Goal: Find specific fact: Find specific fact

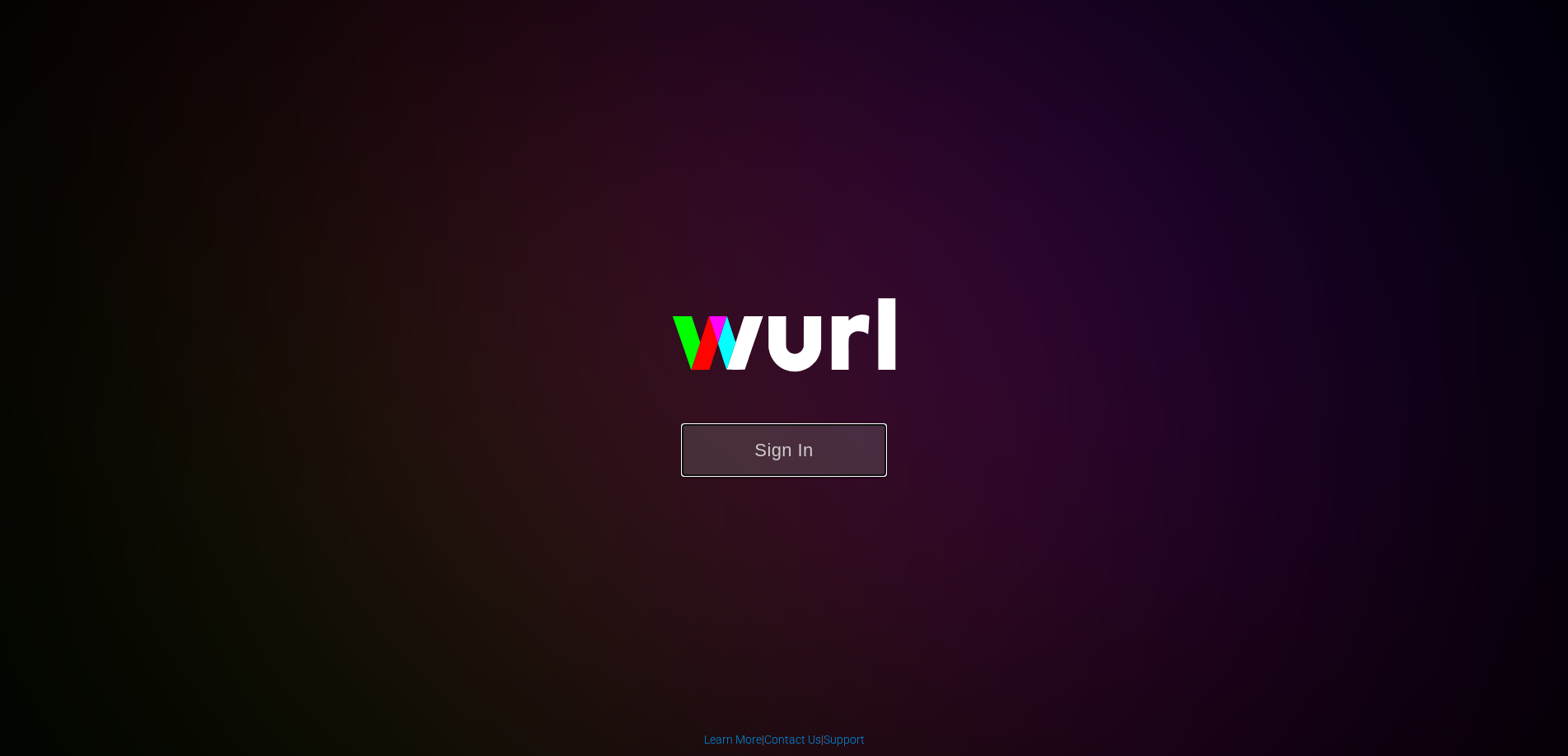
click at [799, 462] on button "Sign In" at bounding box center [784, 450] width 206 height 54
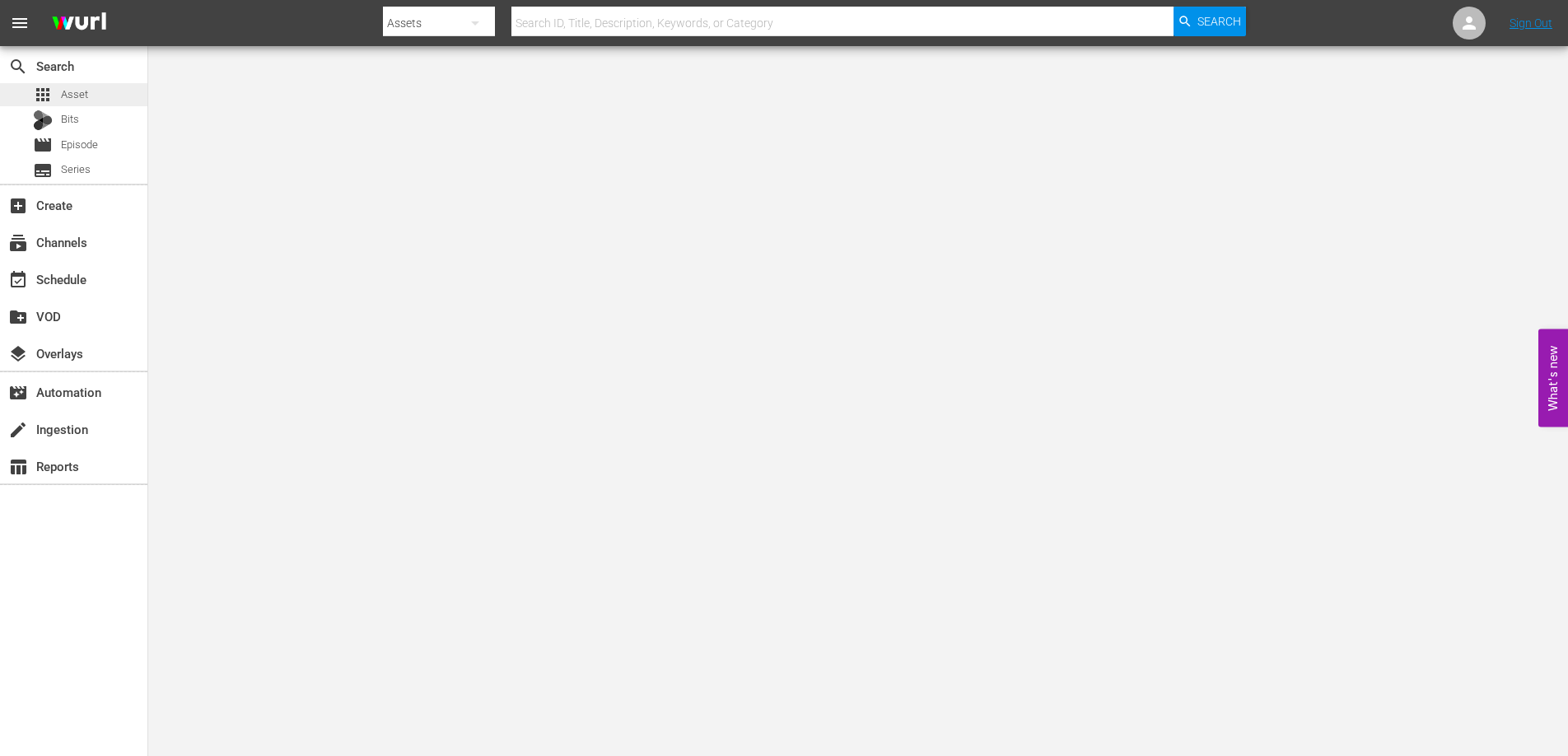
click at [84, 91] on span "Asset" at bounding box center [75, 94] width 27 height 17
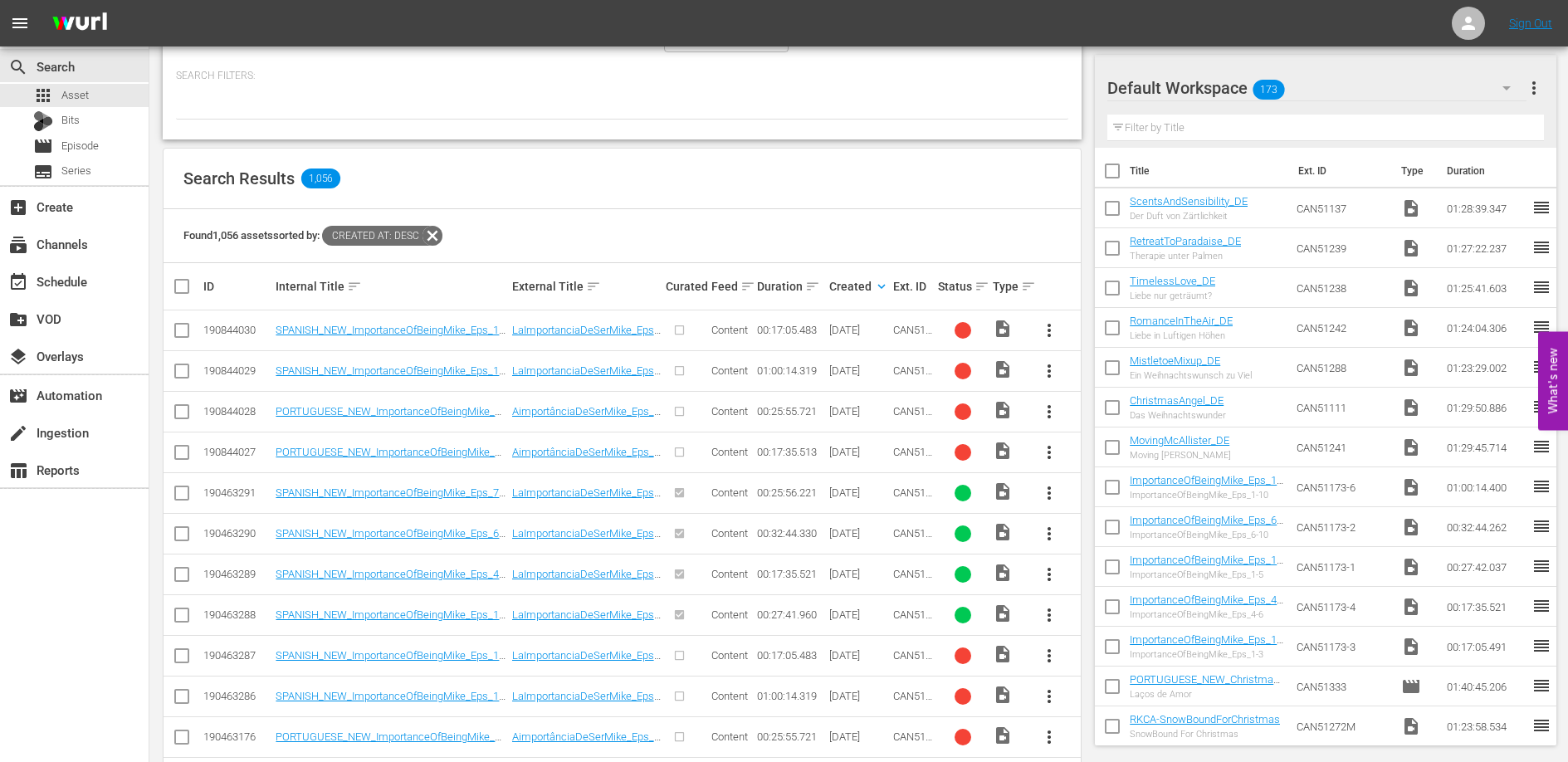
scroll to position [118, 0]
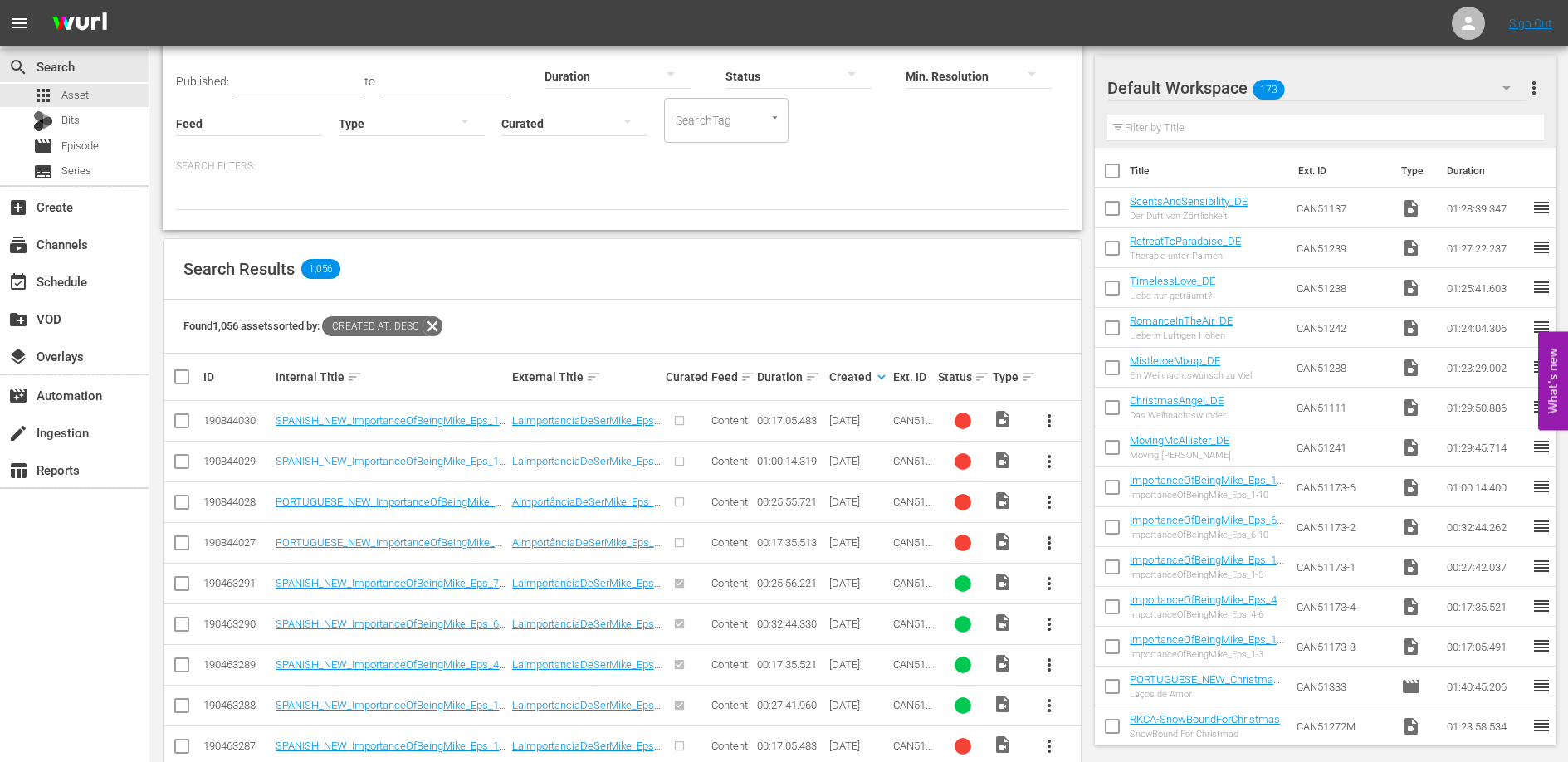
click at [623, 284] on div "Search Results 1,056" at bounding box center [622, 269] width 917 height 61
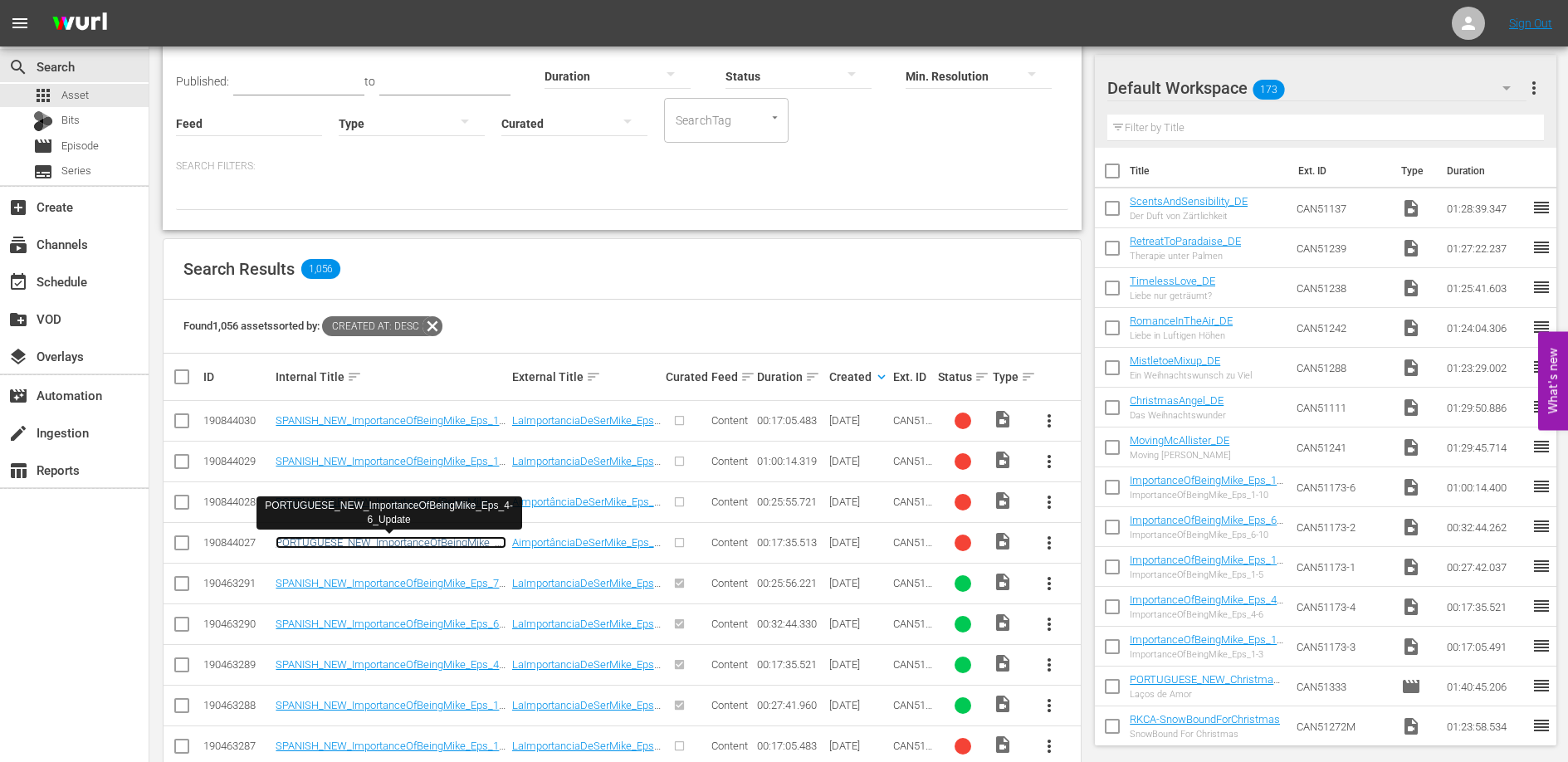
click at [475, 538] on link "PORTUGUESE_NEW_ImportanceOfBeingMike_Eps_4-6_Update" at bounding box center [391, 549] width 230 height 25
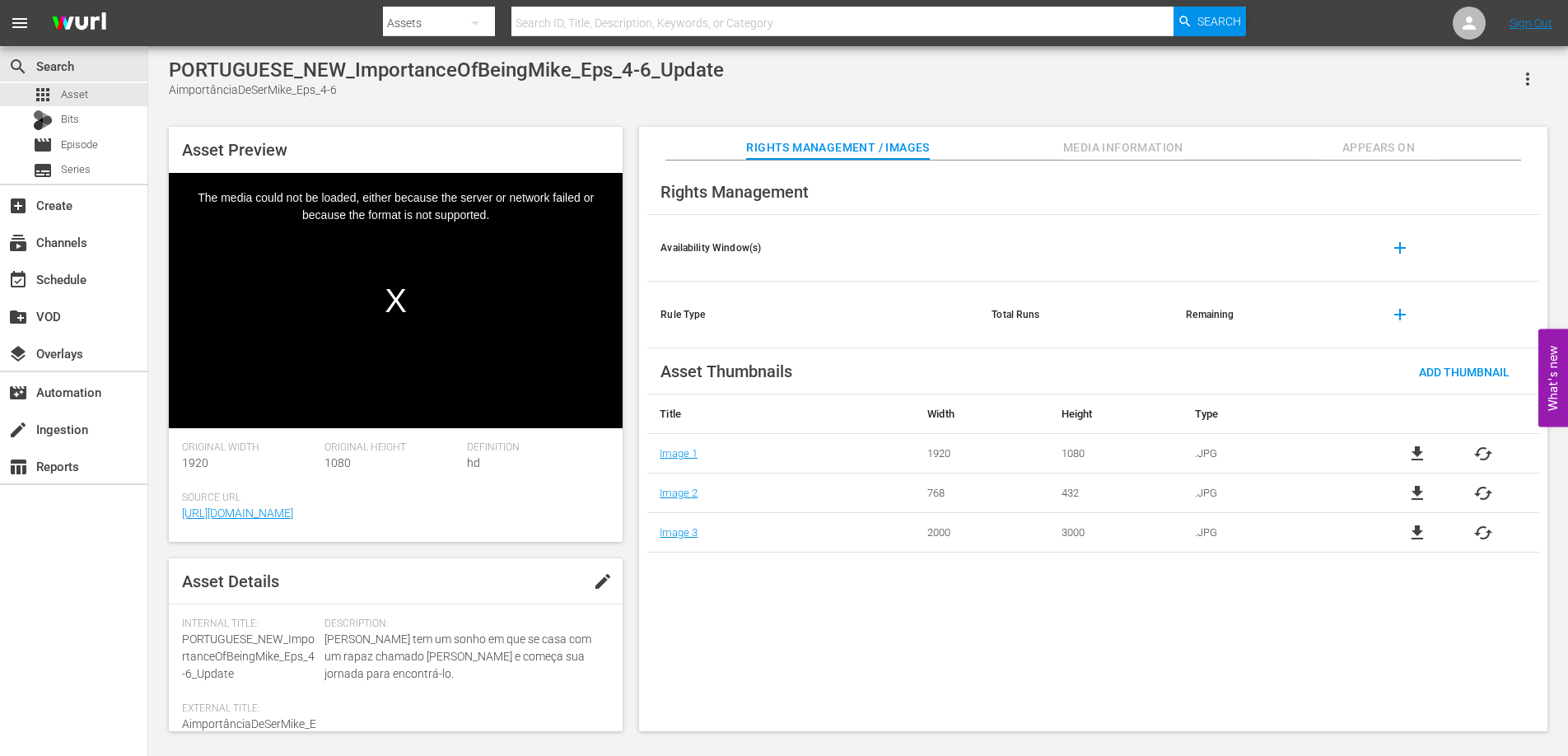
click at [850, 651] on div "Rights Management Availability Window(s) add Rule Type Total Runs Remaining add…" at bounding box center [1093, 446] width 908 height 571
click at [780, 609] on div "Rights Management Availability Window(s) add Rule Type Total Runs Remaining add…" at bounding box center [1093, 446] width 908 height 571
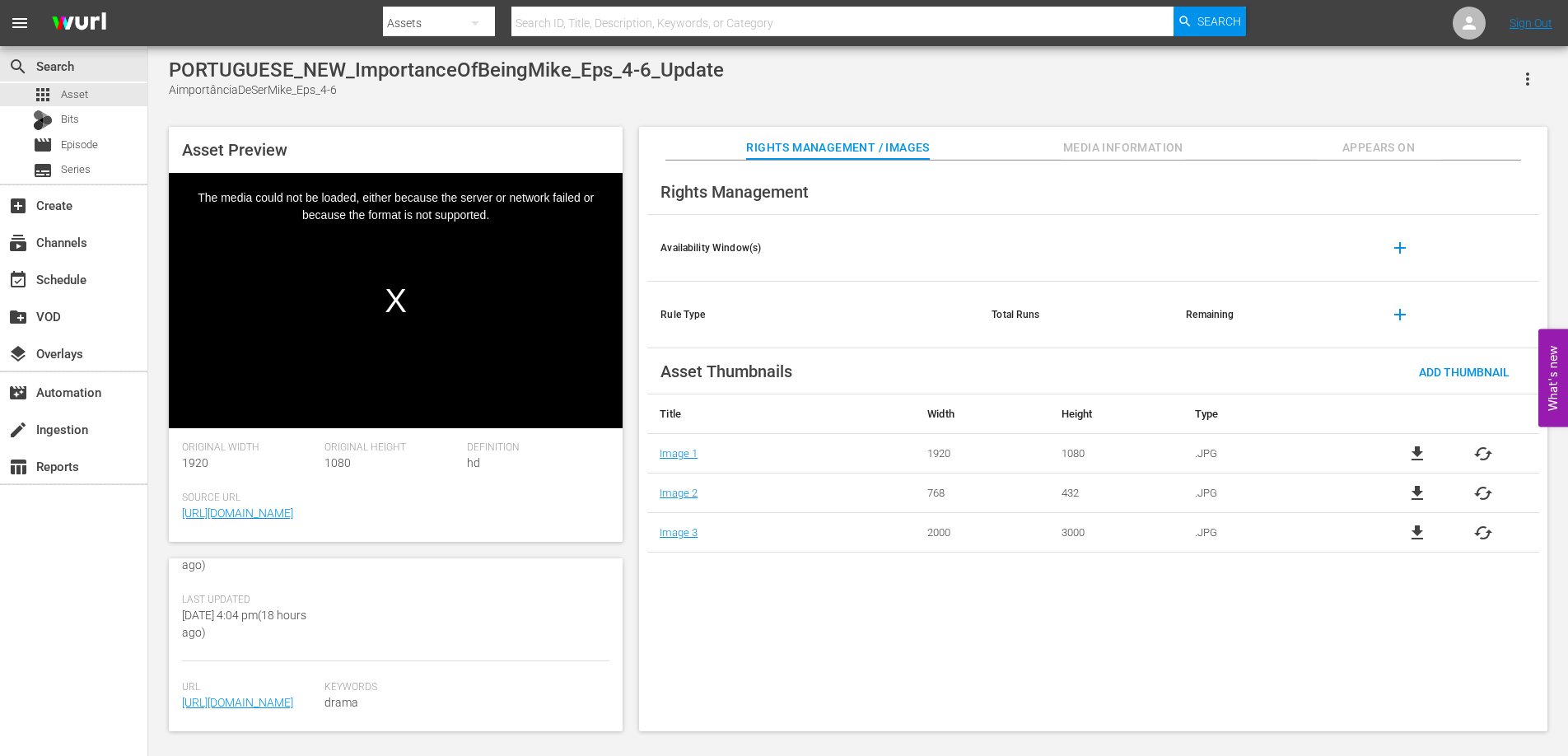
scroll to position [450, 0]
drag, startPoint x: 616, startPoint y: 709, endPoint x: 614, endPoint y: 672, distance: 37.1
click at [614, 672] on div "Asset Details edit Internal Title: PORTUGUESE_NEW_ImportanceOfBeingMike_Eps_4-6…" at bounding box center [396, 644] width 454 height 173
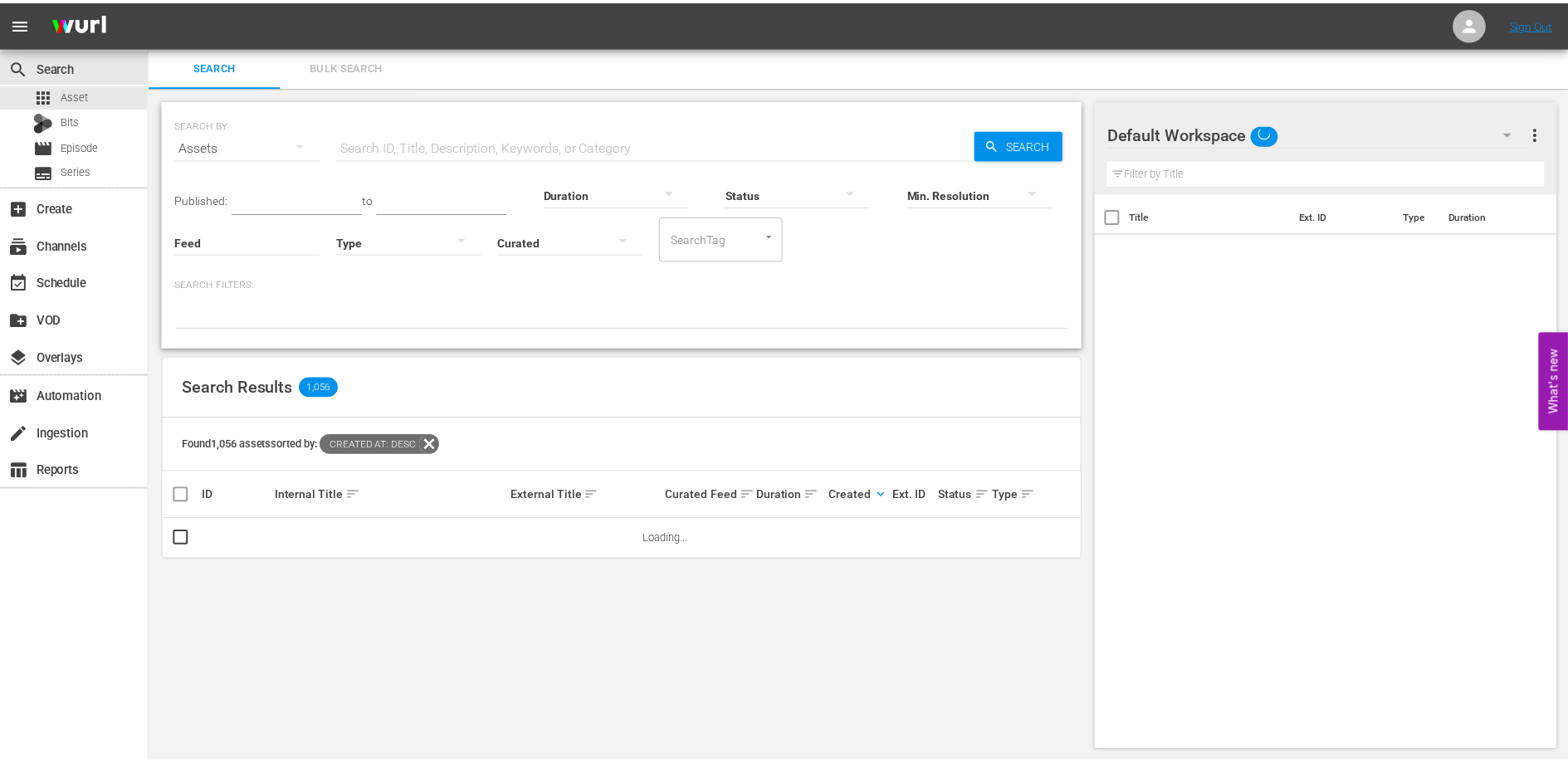
scroll to position [2, 0]
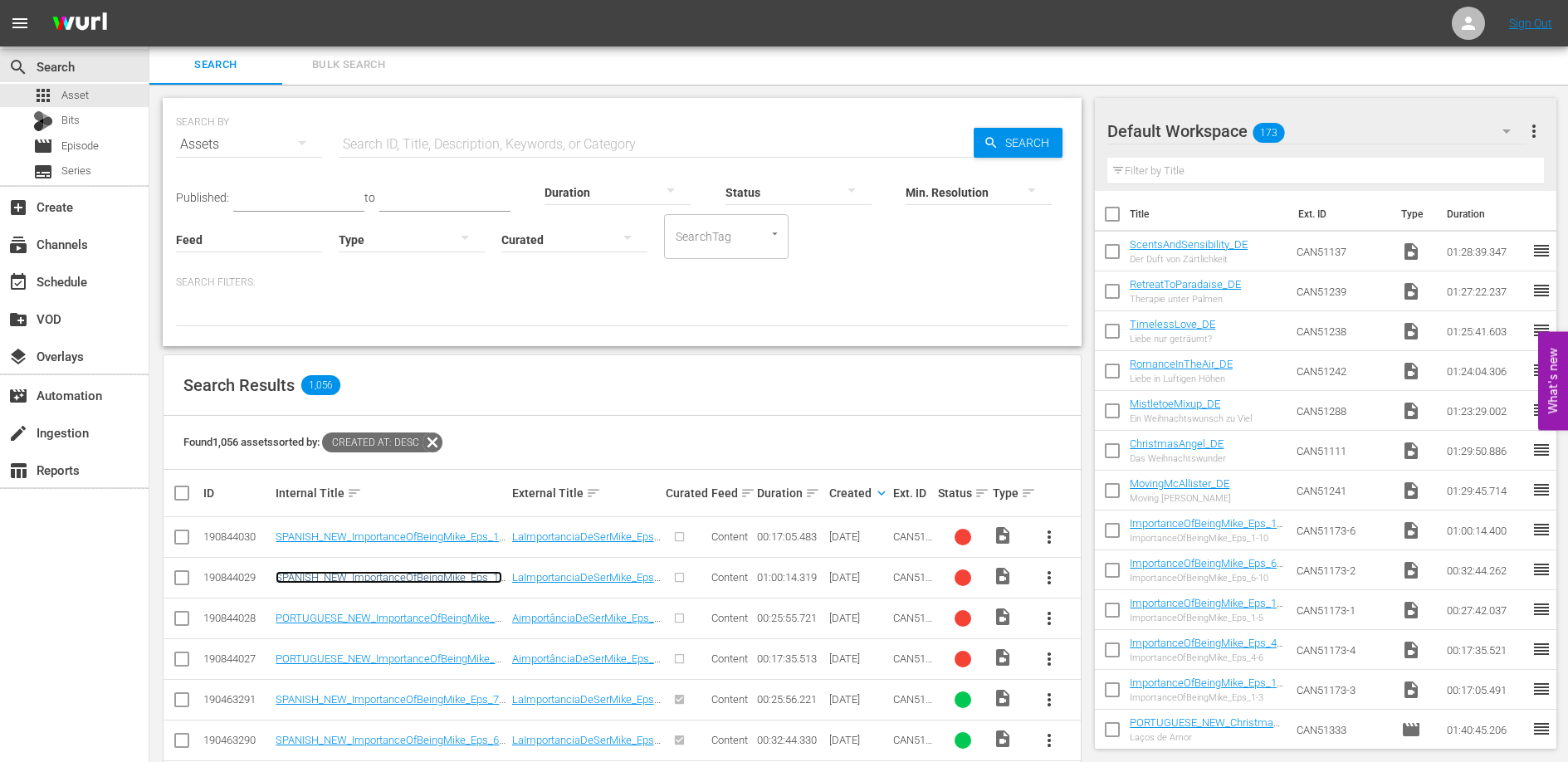
click at [452, 573] on link "SPANISH_NEW_ImportanceOfBeingMike_Eps_1-10_Update" at bounding box center [389, 583] width 227 height 25
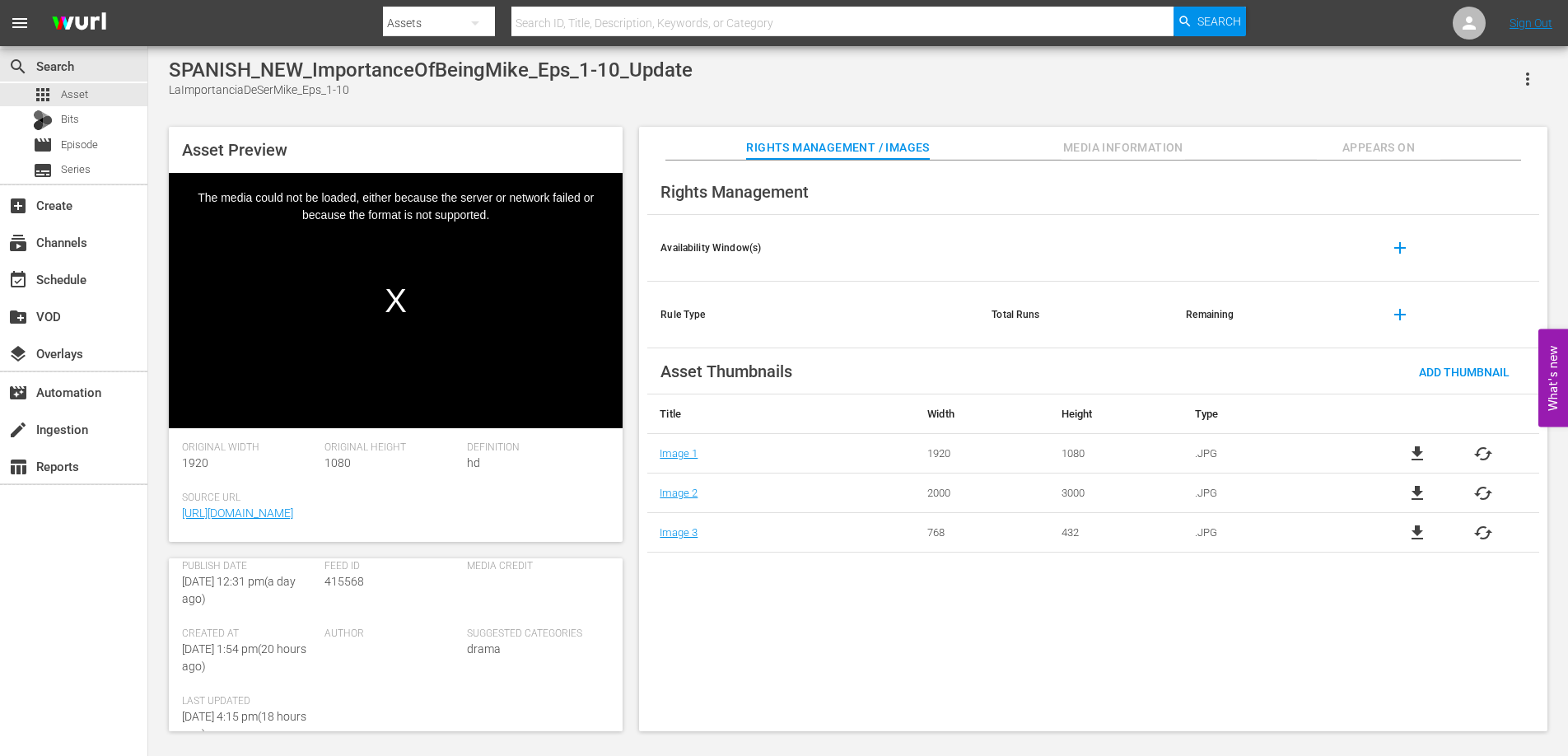
scroll to position [279, 0]
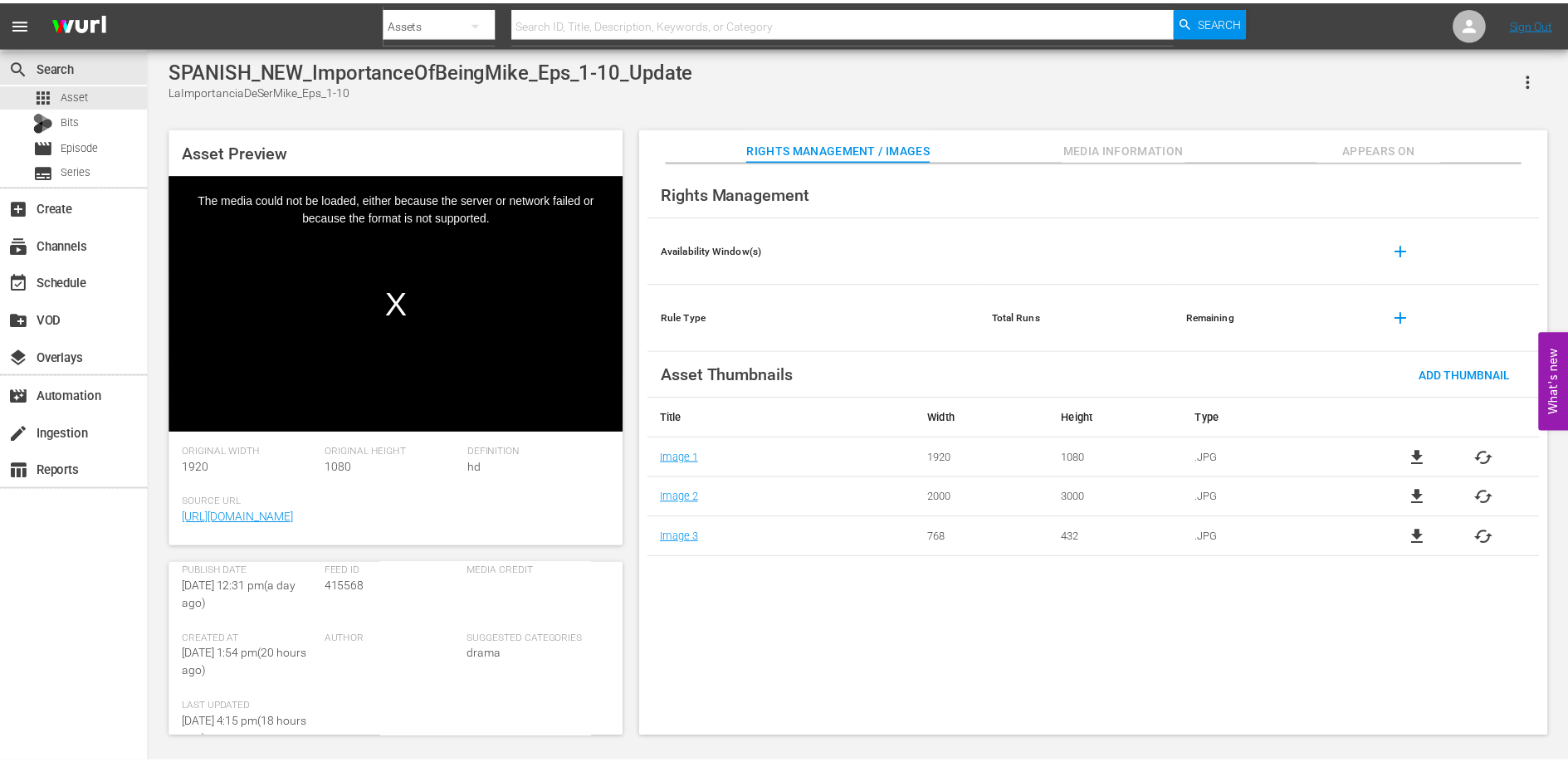
scroll to position [2, 0]
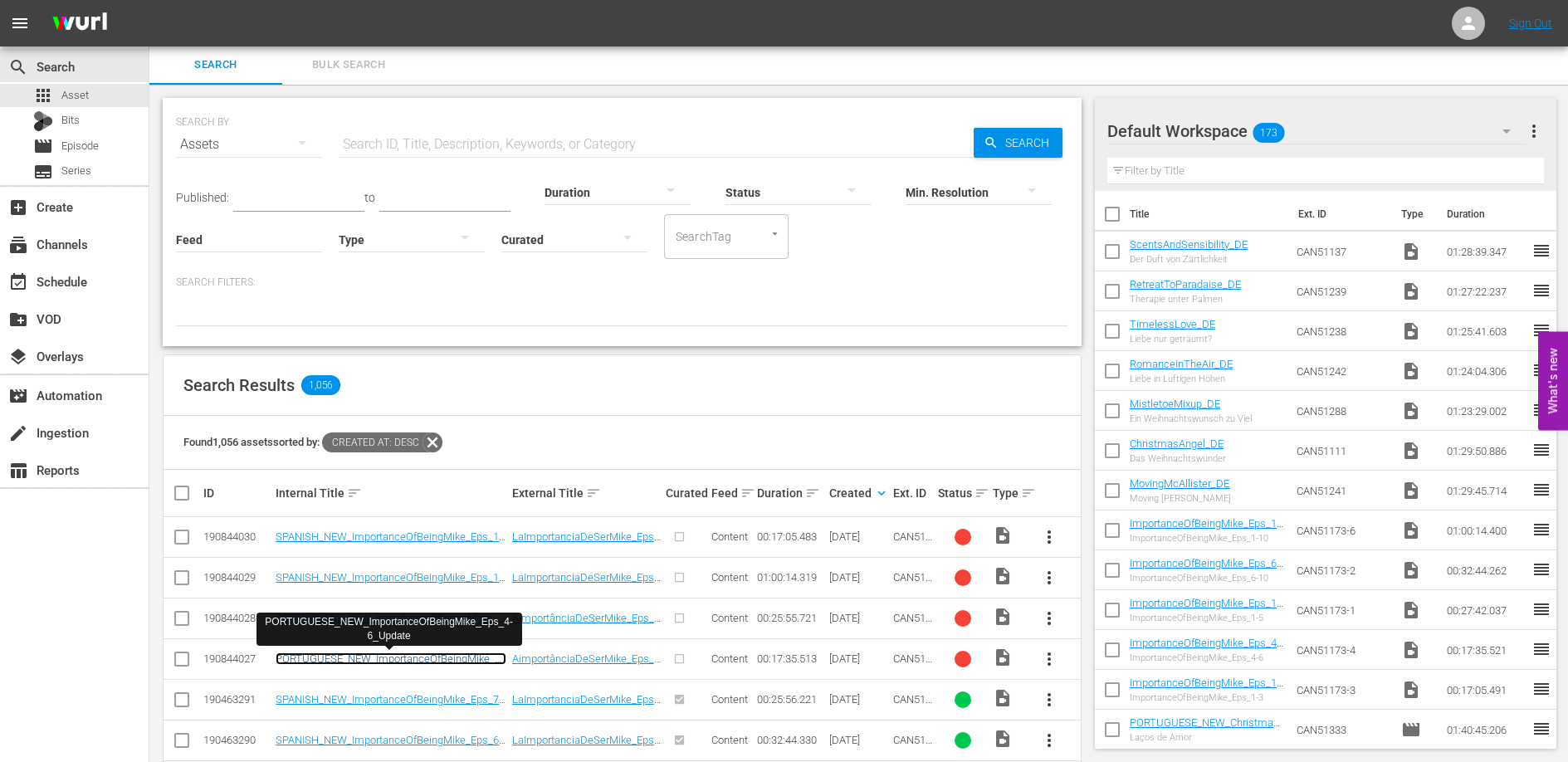
click at [443, 654] on link "PORTUGUESE_NEW_ImportanceOfBeingMike_Eps_4-6_Update" at bounding box center [391, 665] width 230 height 25
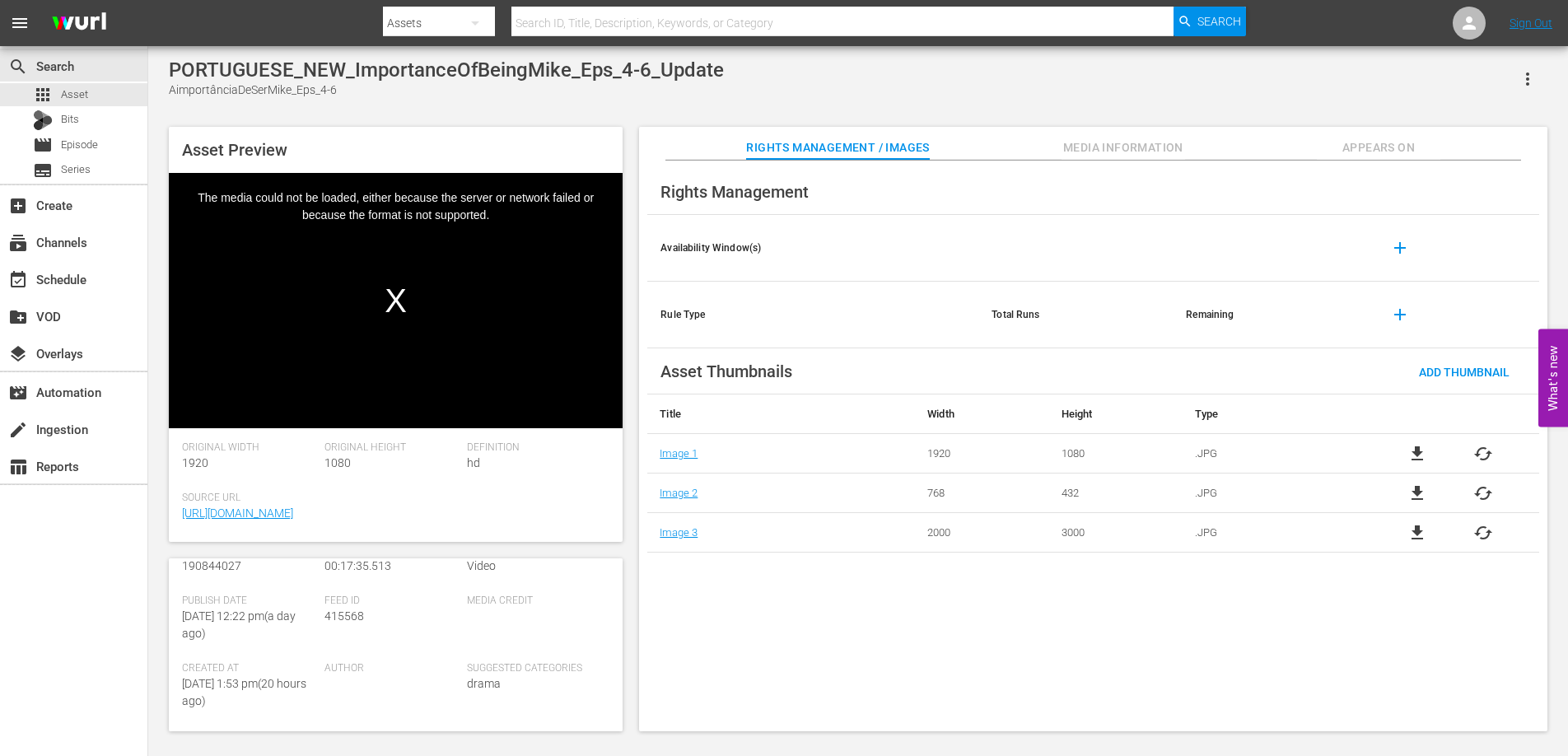
scroll to position [242, 0]
drag, startPoint x: 371, startPoint y: 617, endPoint x: 325, endPoint y: 620, distance: 46.1
click at [325, 620] on div "Feed ID 415568" at bounding box center [396, 632] width 142 height 68
copy span "415568"
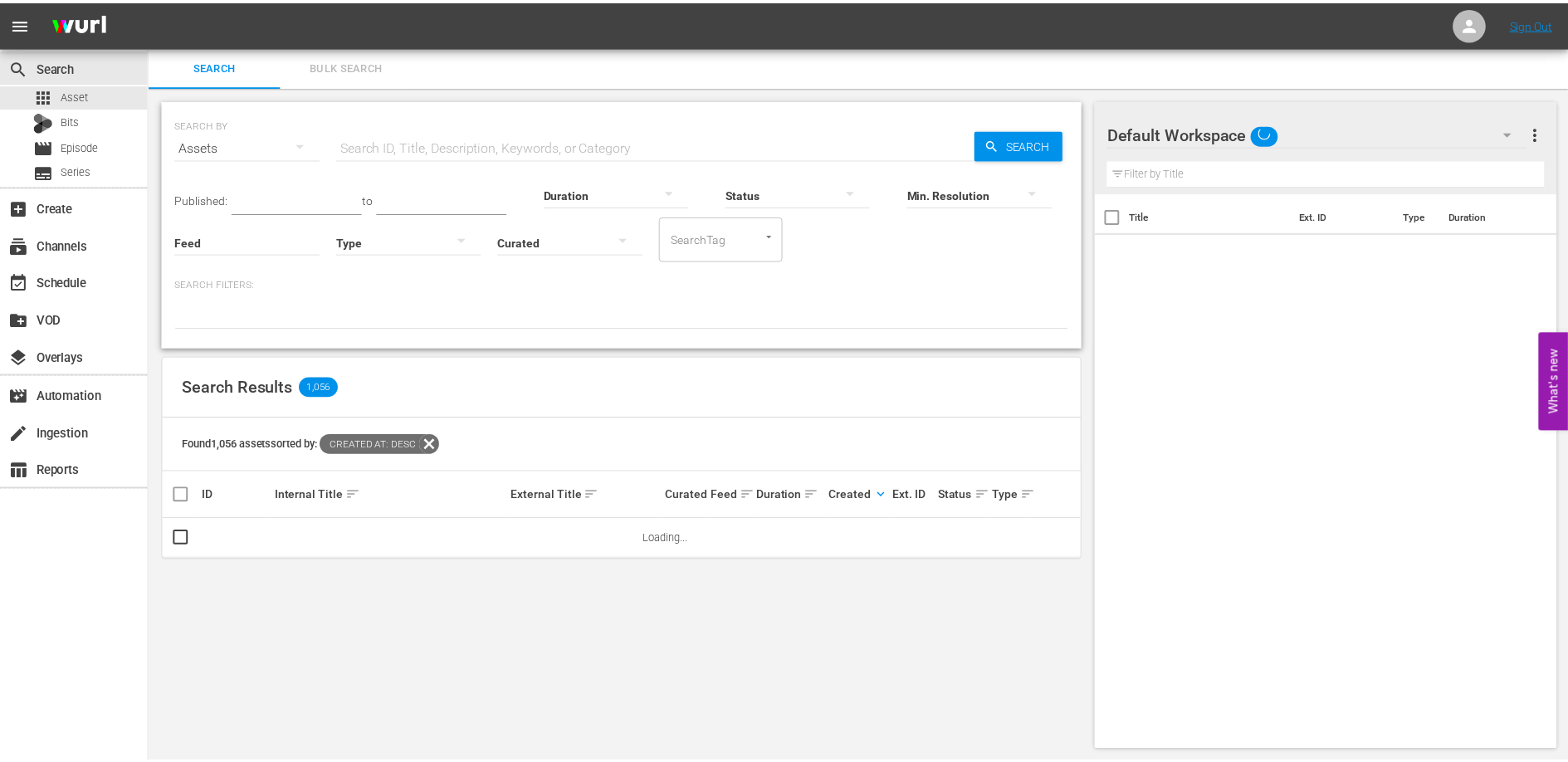
scroll to position [2, 0]
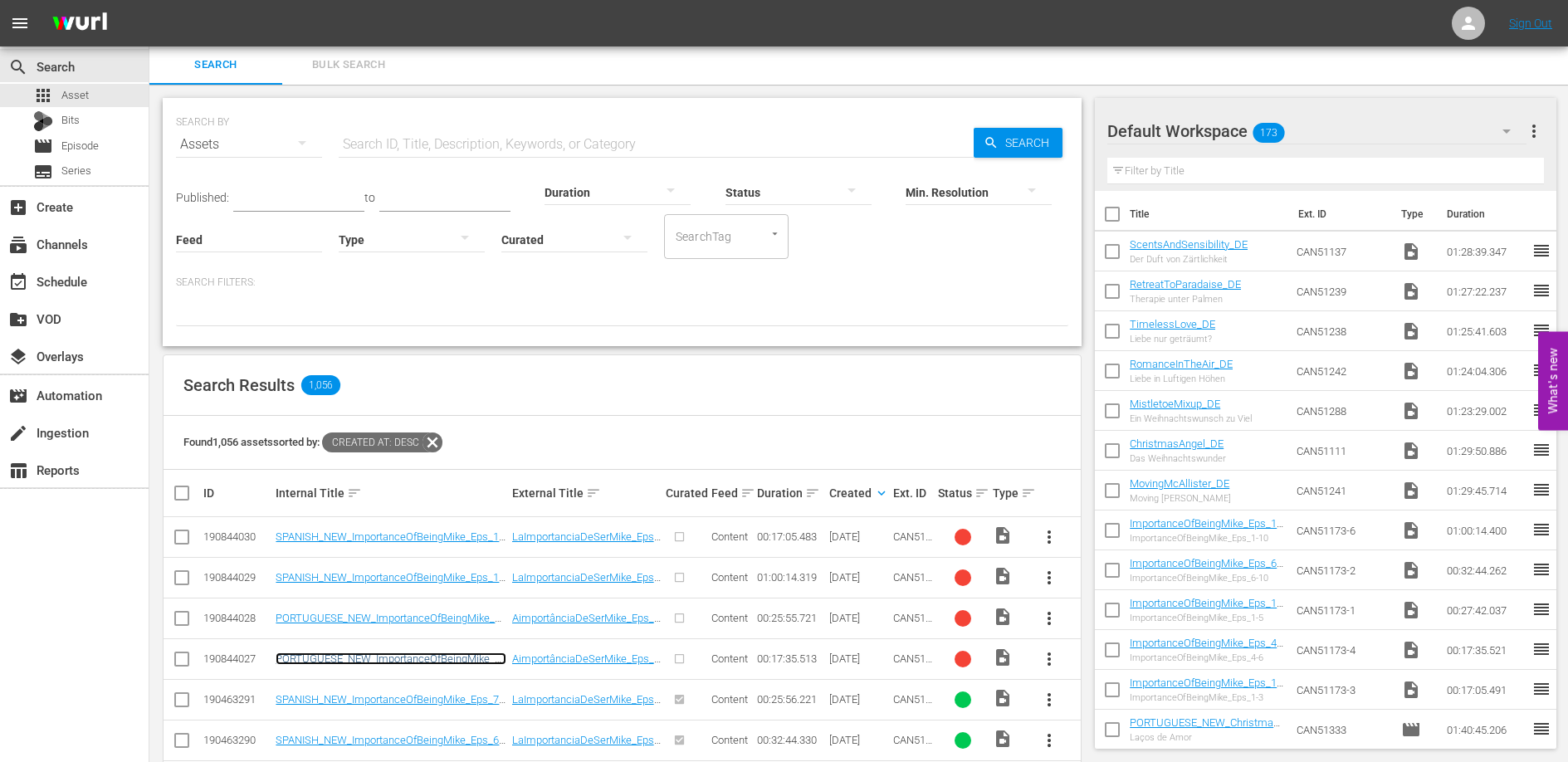
click at [410, 658] on link "PORTUGUESE_NEW_ImportanceOfBeingMike_Eps_4-6_Update" at bounding box center [391, 665] width 230 height 25
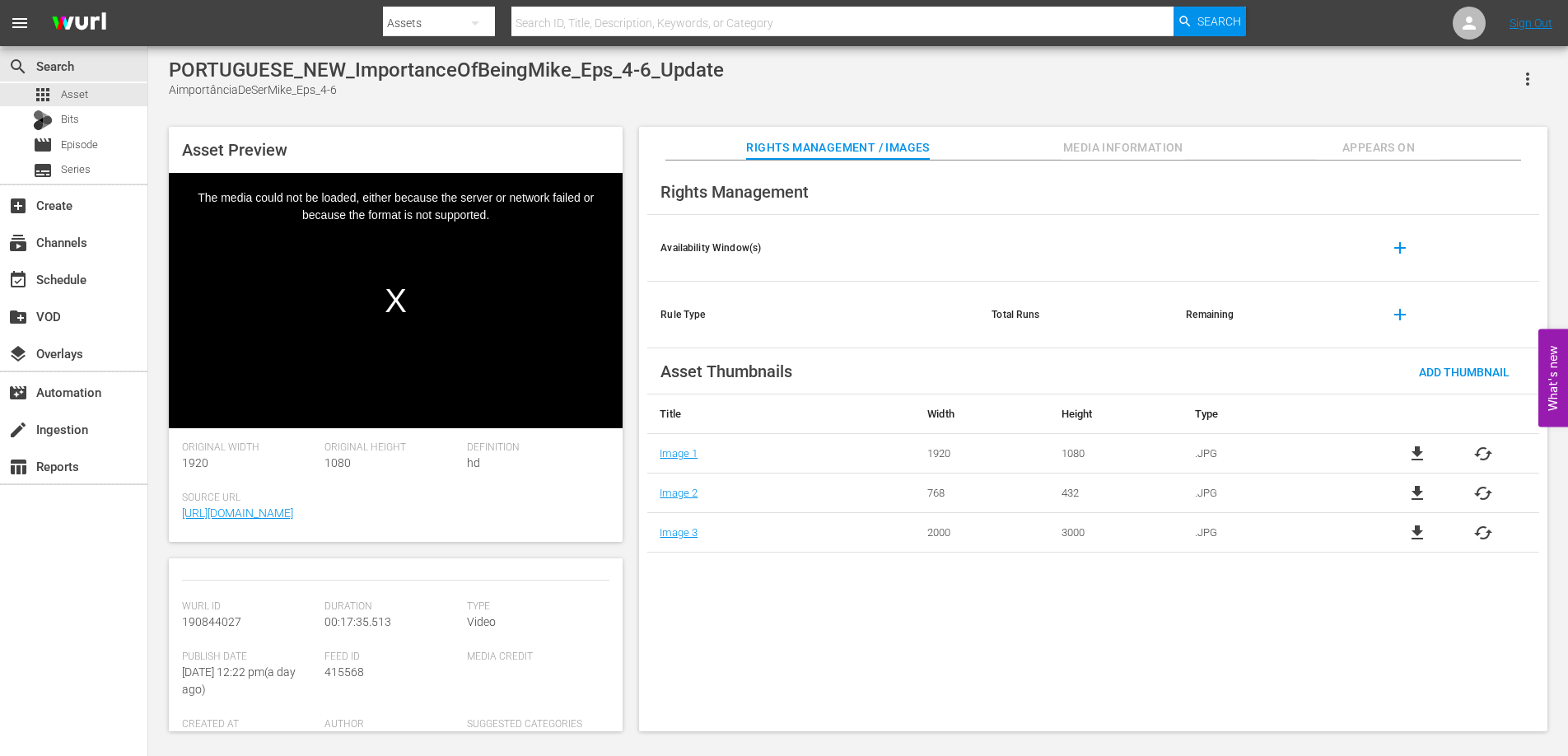
scroll to position [189, 0]
drag, startPoint x: 376, startPoint y: 677, endPoint x: 324, endPoint y: 675, distance: 52.0
click at [325, 675] on div "Feed ID 415568" at bounding box center [396, 686] width 142 height 68
copy span "415568"
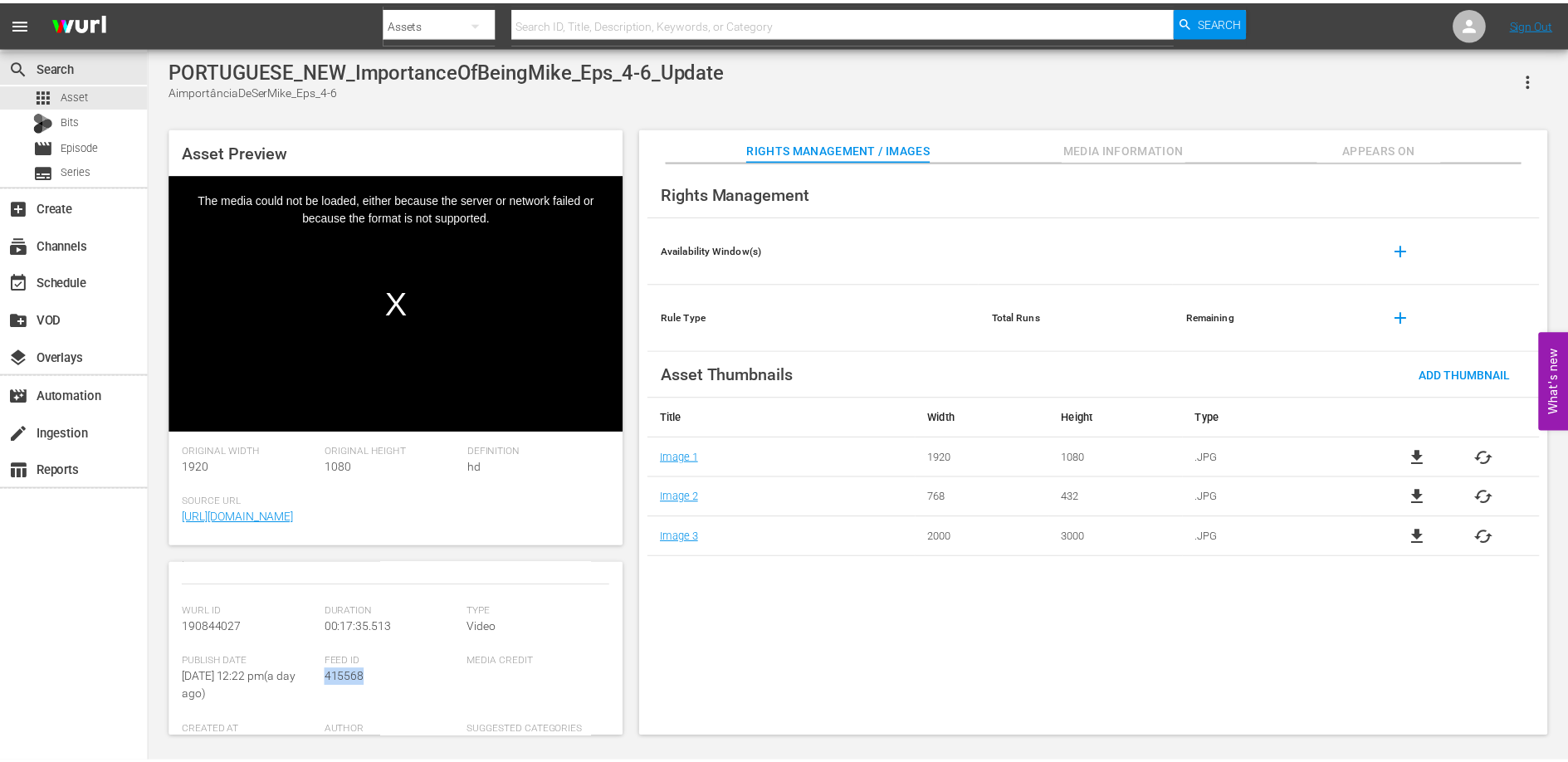
scroll to position [2, 0]
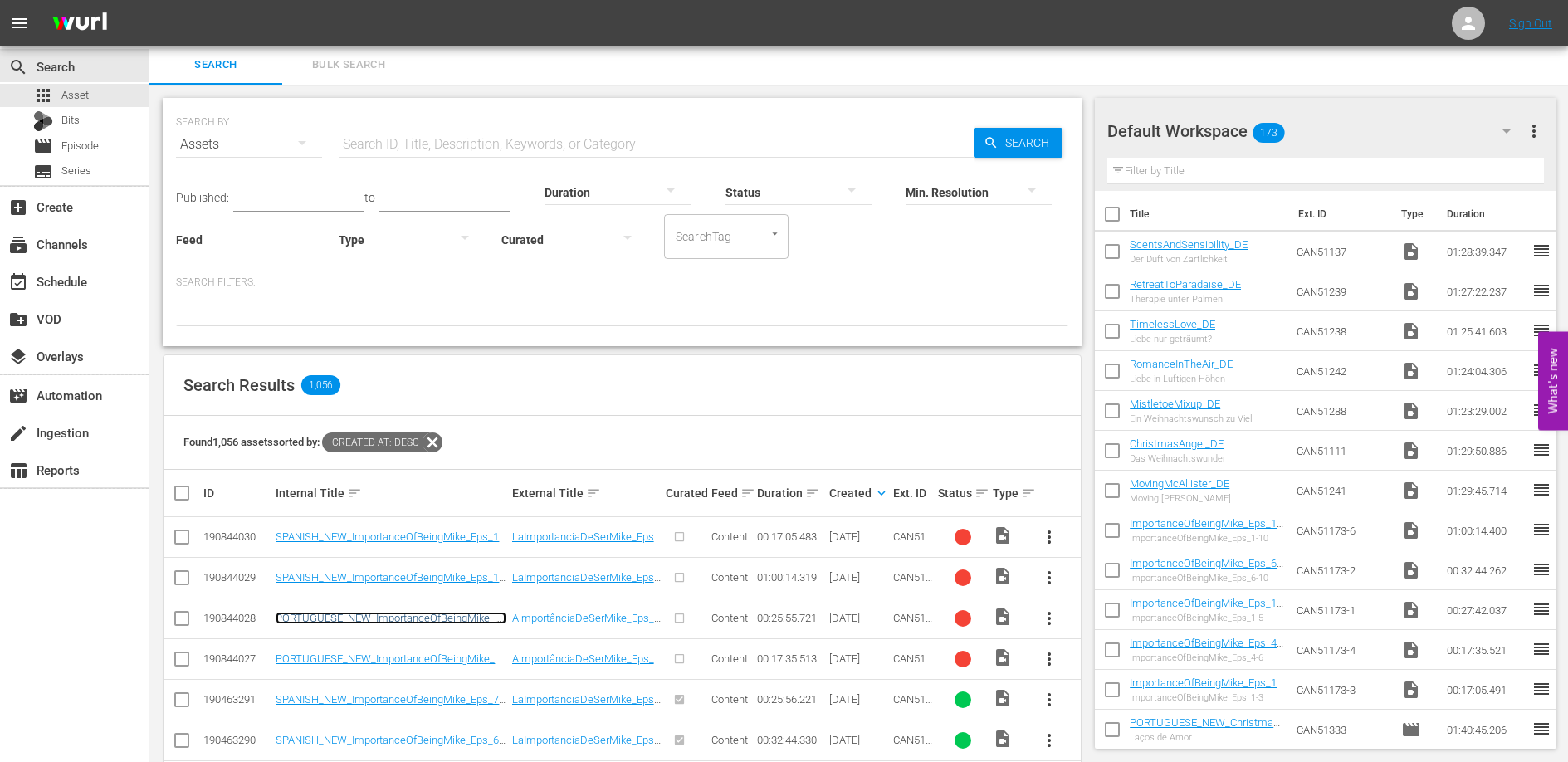
click at [404, 623] on link "PORTUGUESE_NEW_ImportanceOfBeingMike_Eps_7-10_Update" at bounding box center [391, 624] width 230 height 25
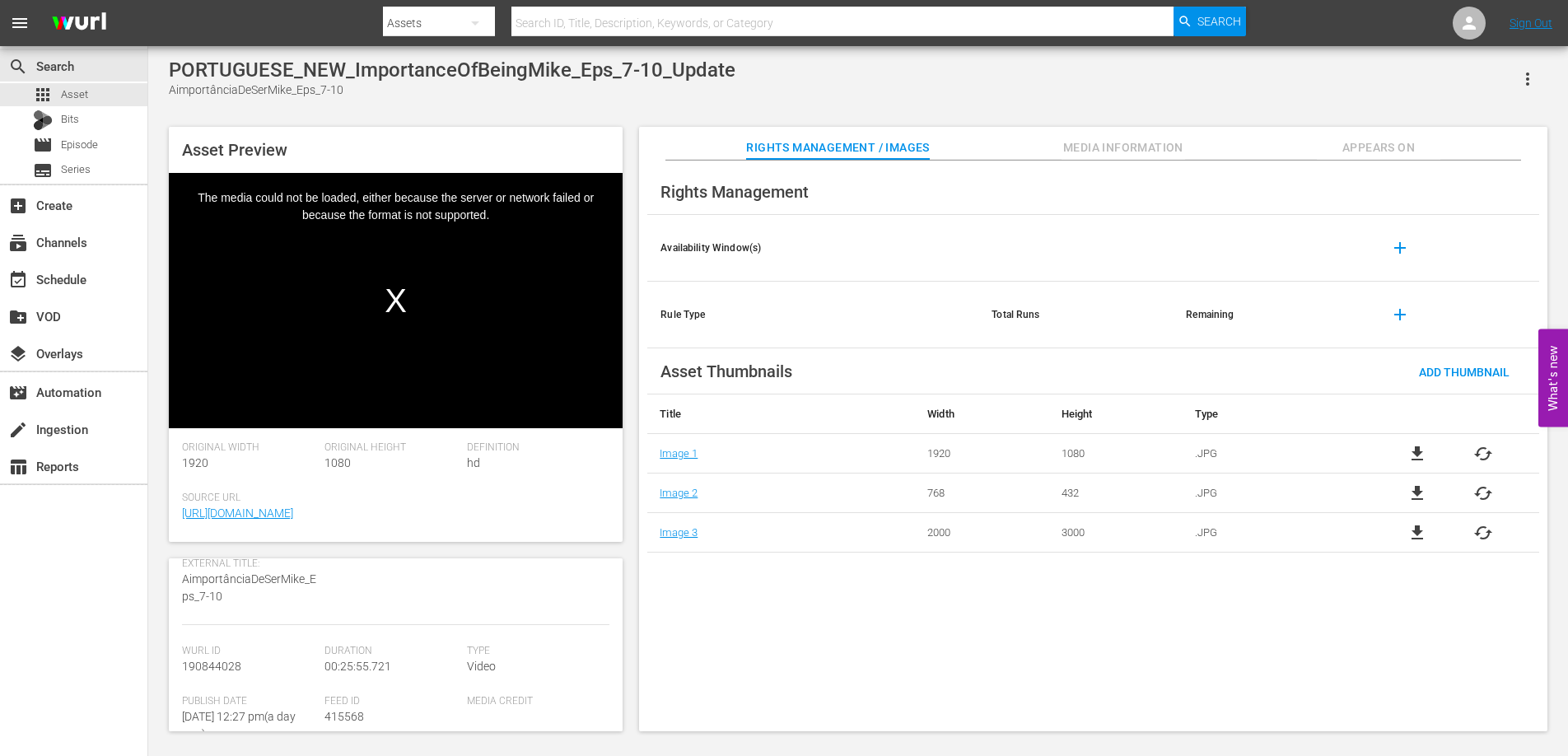
scroll to position [153, 0]
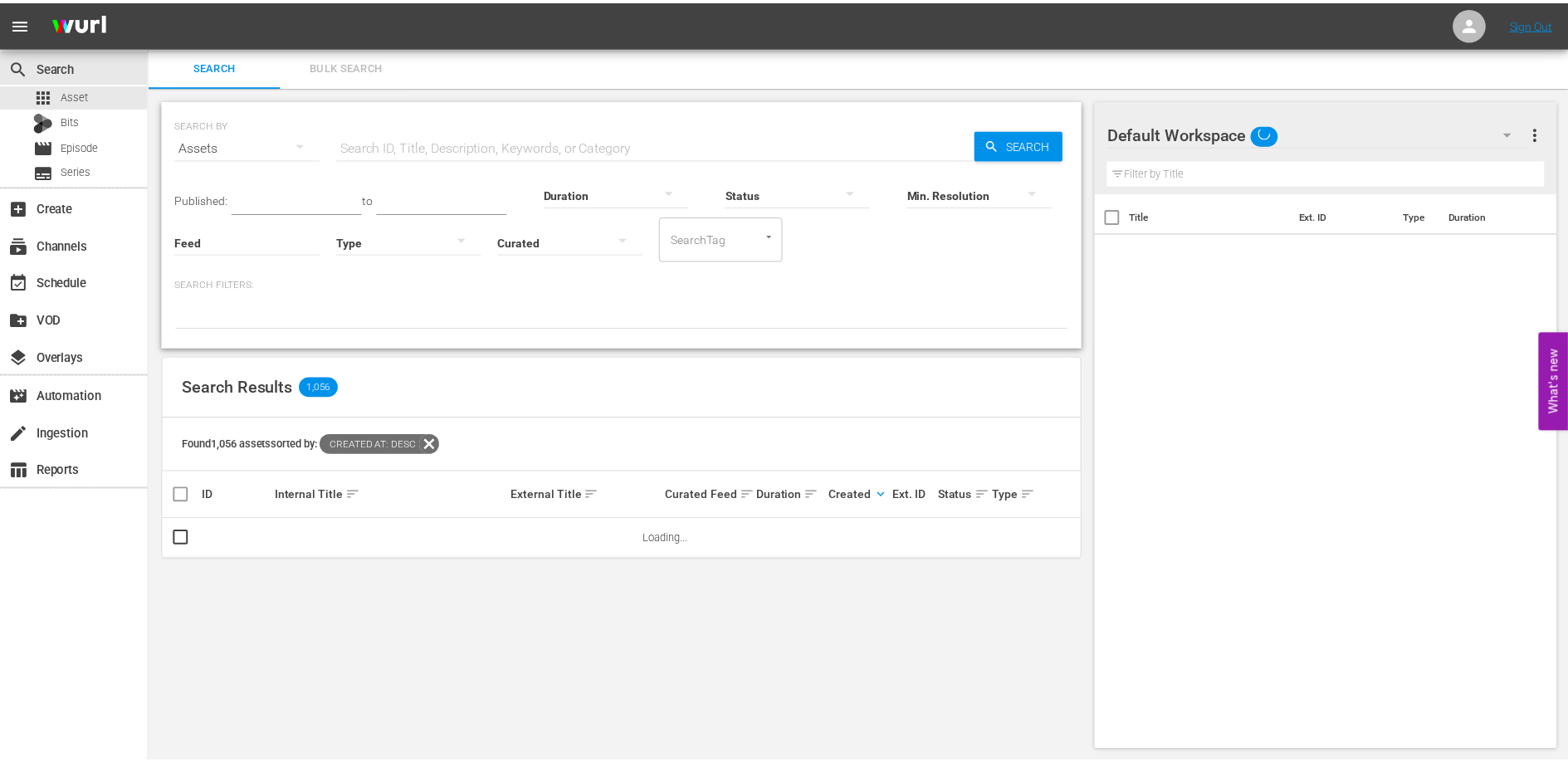
scroll to position [2, 0]
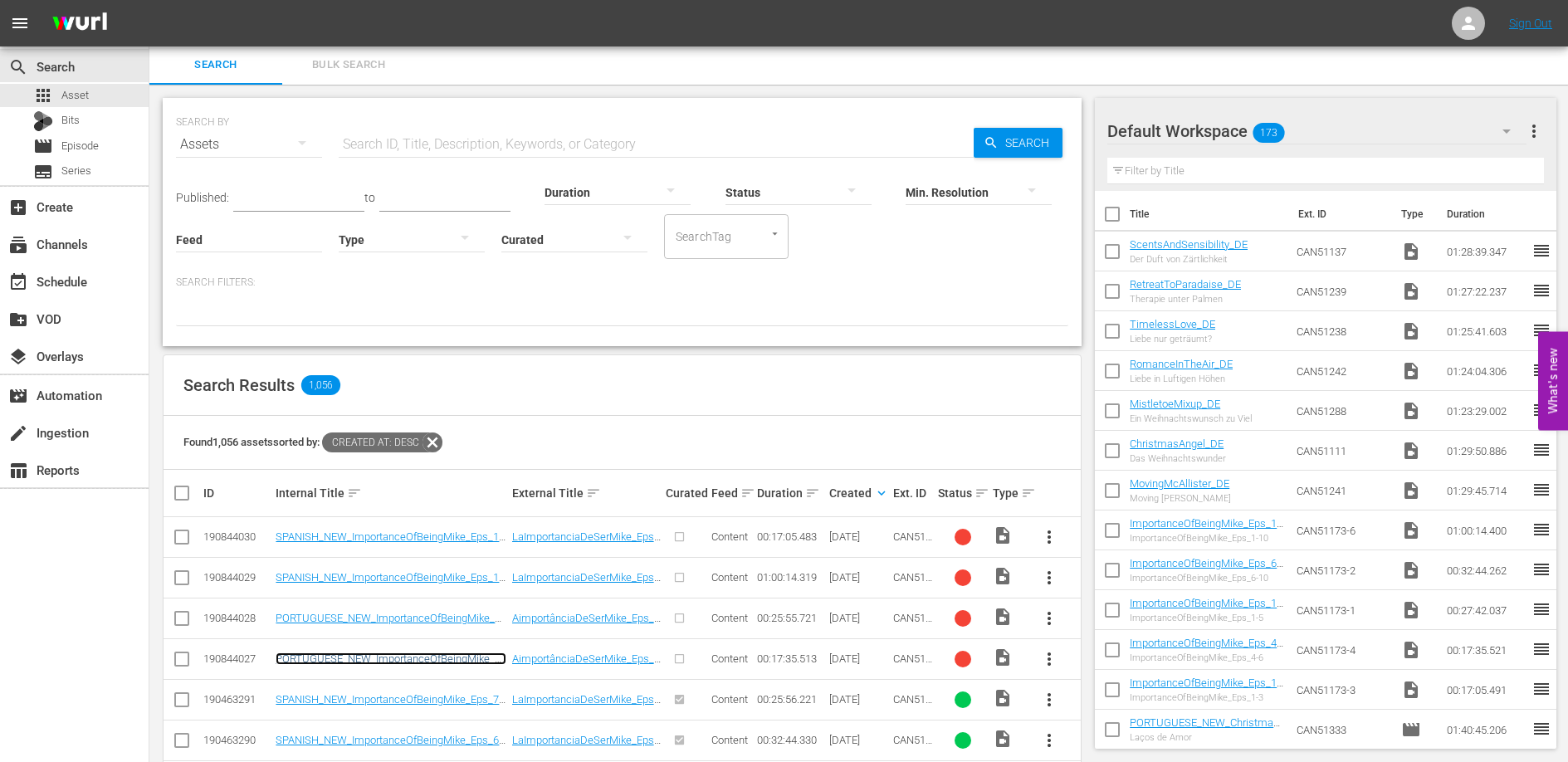
click at [411, 655] on link "PORTUGUESE_NEW_ImportanceOfBeingMike_Eps_4-6_Update" at bounding box center [391, 665] width 230 height 25
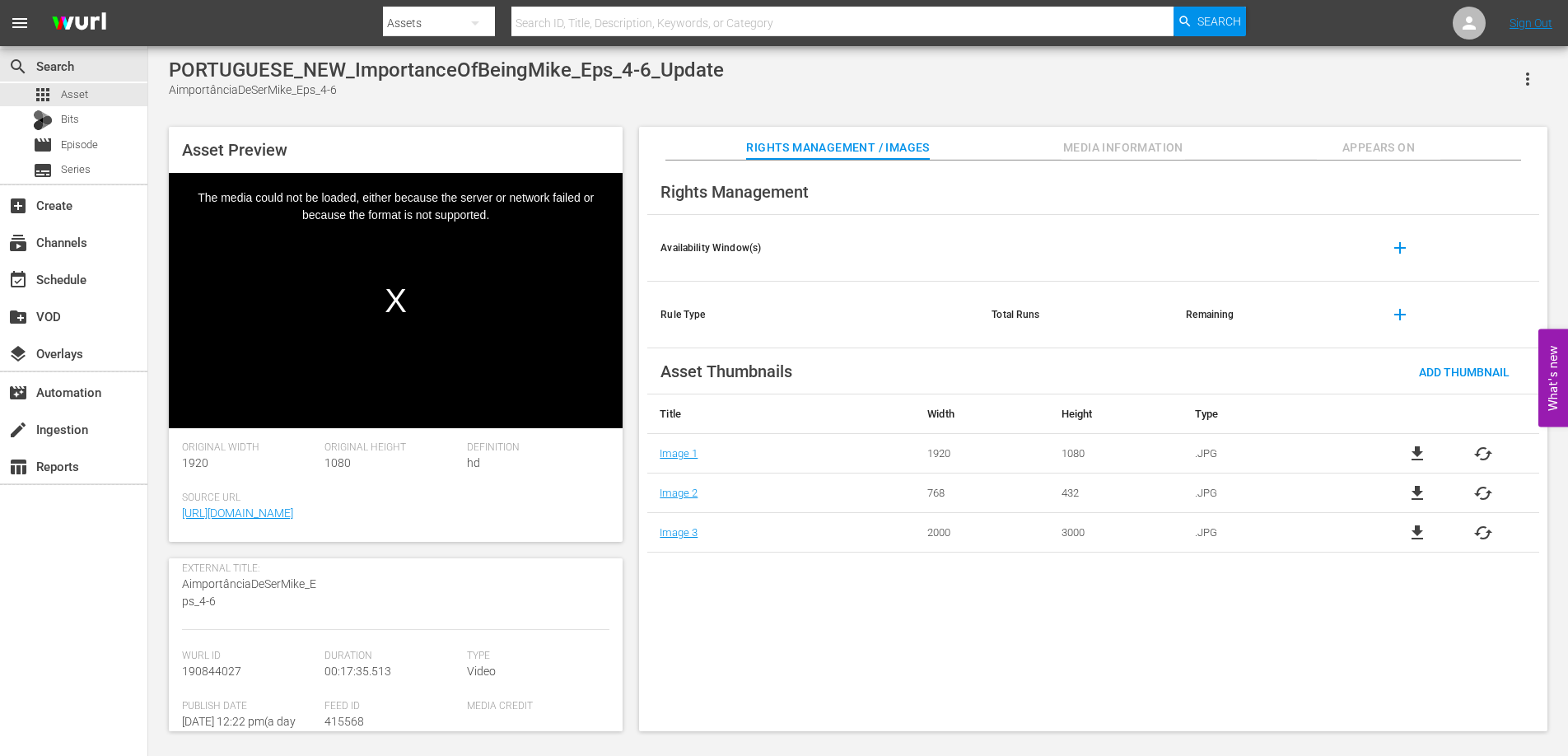
scroll to position [141, 0]
drag, startPoint x: 240, startPoint y: 669, endPoint x: 167, endPoint y: 666, distance: 73.1
click at [167, 666] on div "Asset Preview Video Player is loading. Play Video Play Mute Current Time 00:00:…" at bounding box center [858, 421] width 1395 height 604
copy span "190844027"
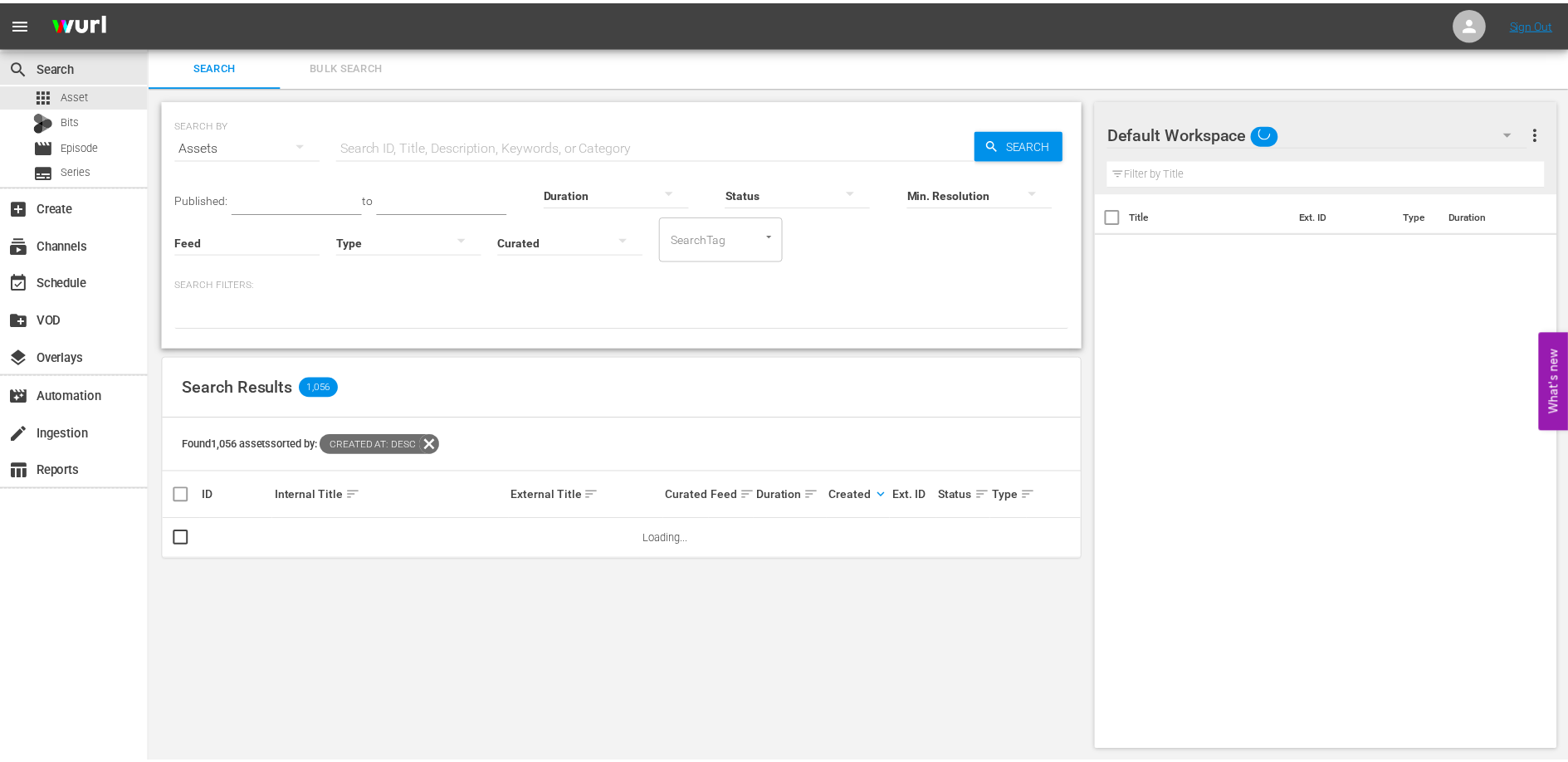
scroll to position [2, 0]
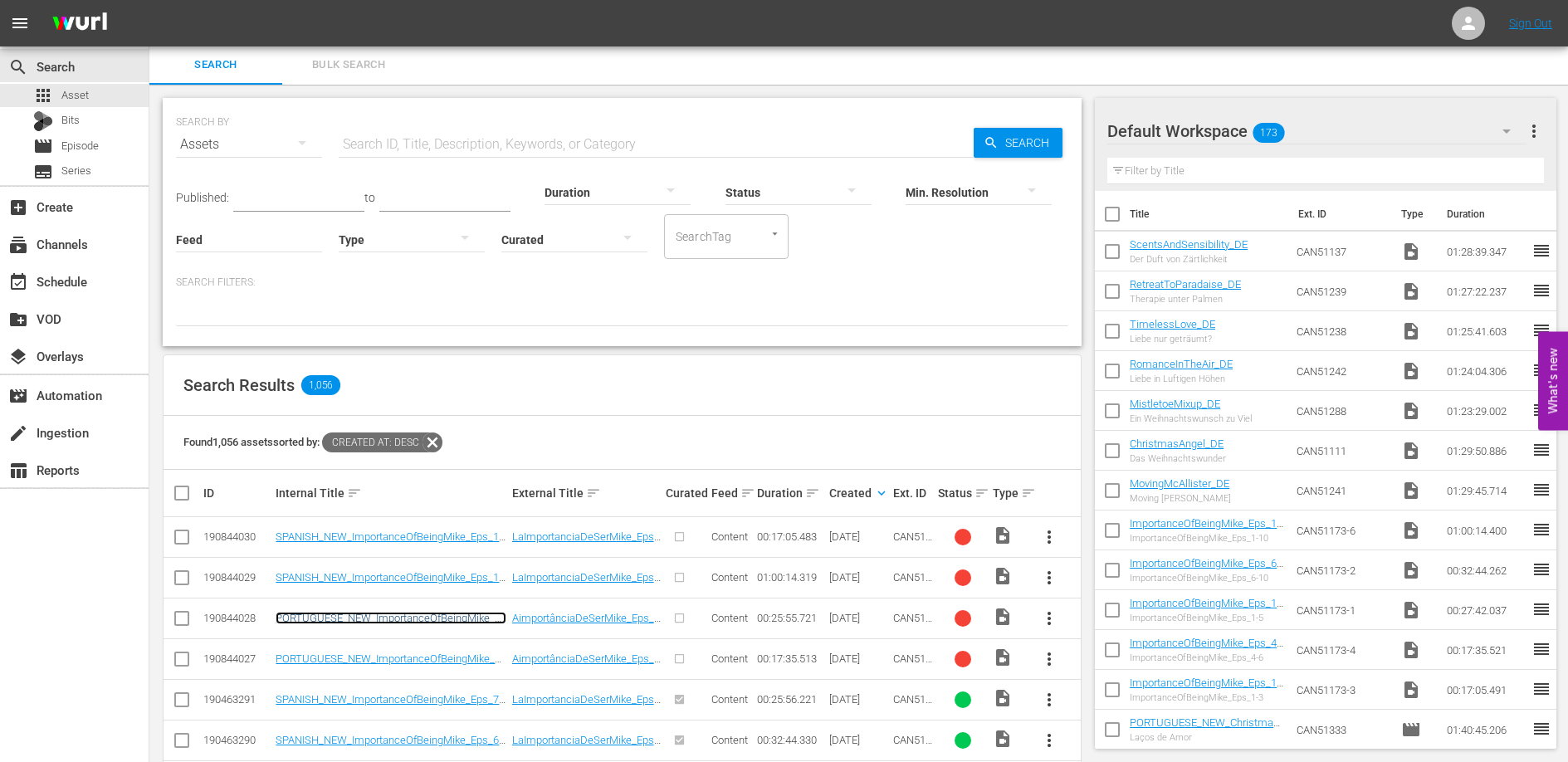
click at [437, 620] on link "PORTUGUESE_NEW_ImportanceOfBeingMike_Eps_7-10_Update" at bounding box center [391, 624] width 230 height 25
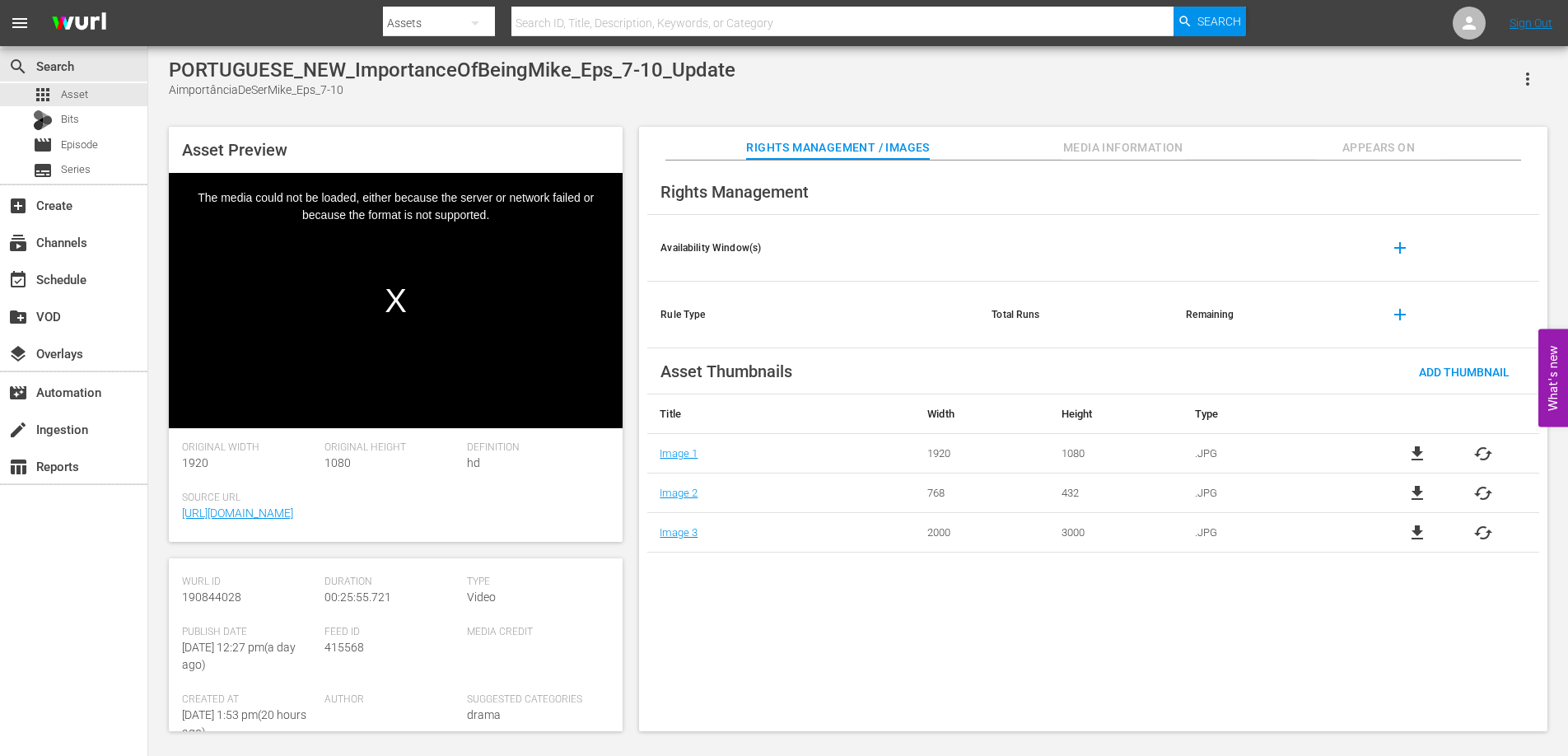
scroll to position [192, 0]
drag, startPoint x: 256, startPoint y: 630, endPoint x: 177, endPoint y: 620, distance: 79.6
click at [177, 620] on div "Asset Details edit Internal Title: PORTUGUESE_NEW_ImportanceOfBeingMike_Eps_7-1…" at bounding box center [396, 644] width 454 height 173
copy span "190844028"
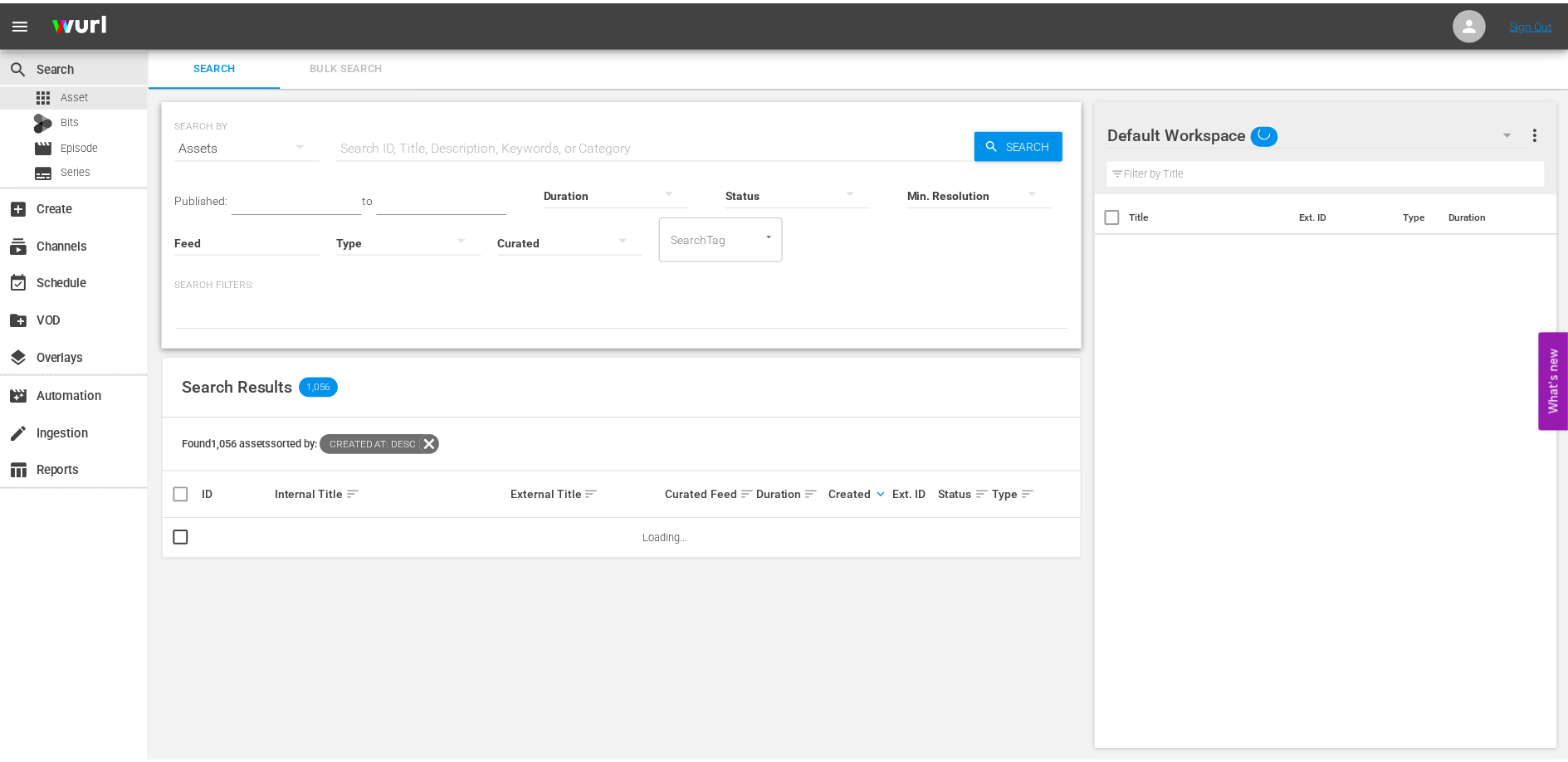
scroll to position [2, 0]
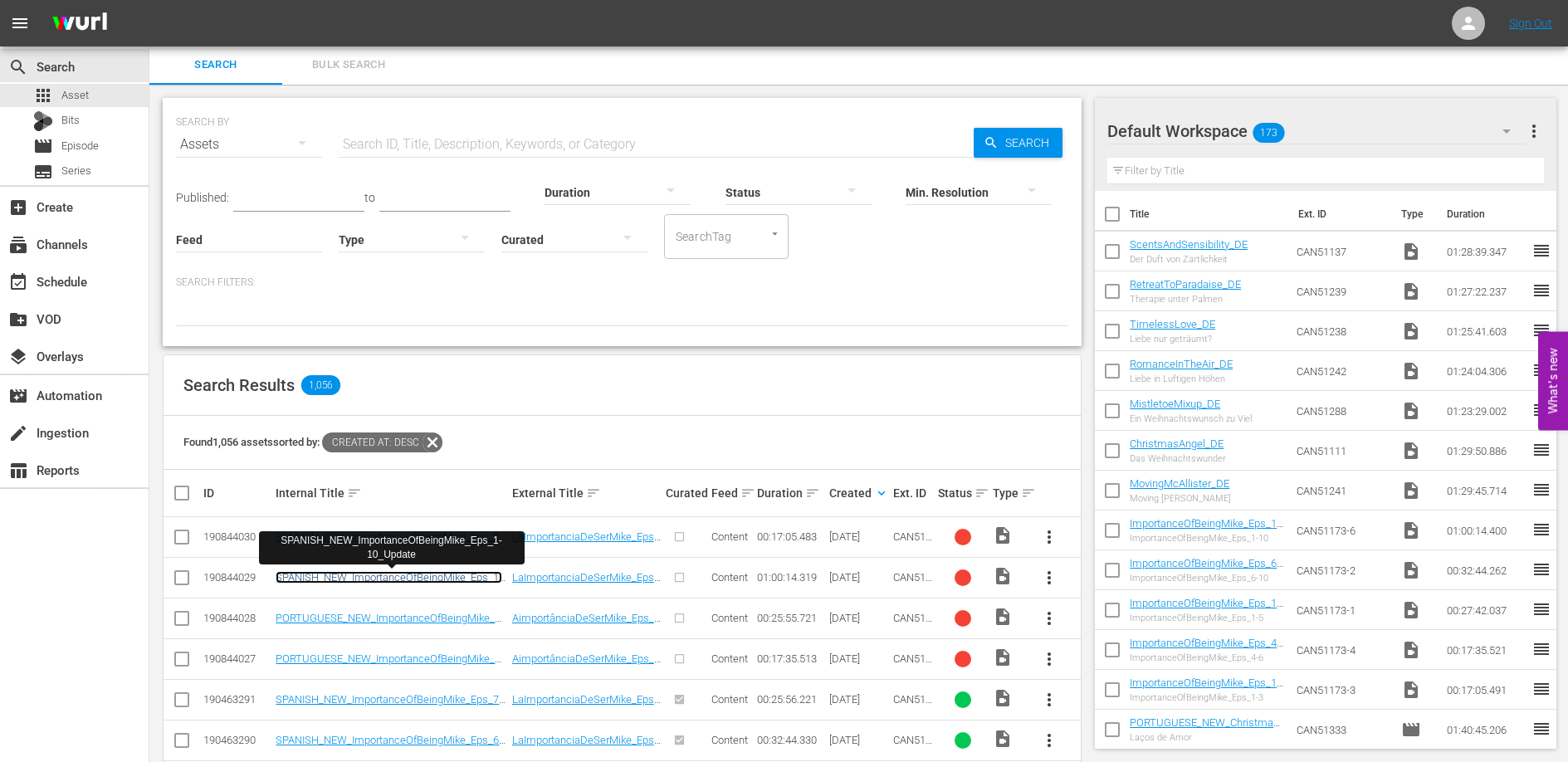
click at [398, 579] on link "SPANISH_NEW_ImportanceOfBeingMike_Eps_1-10_Update" at bounding box center [389, 583] width 227 height 25
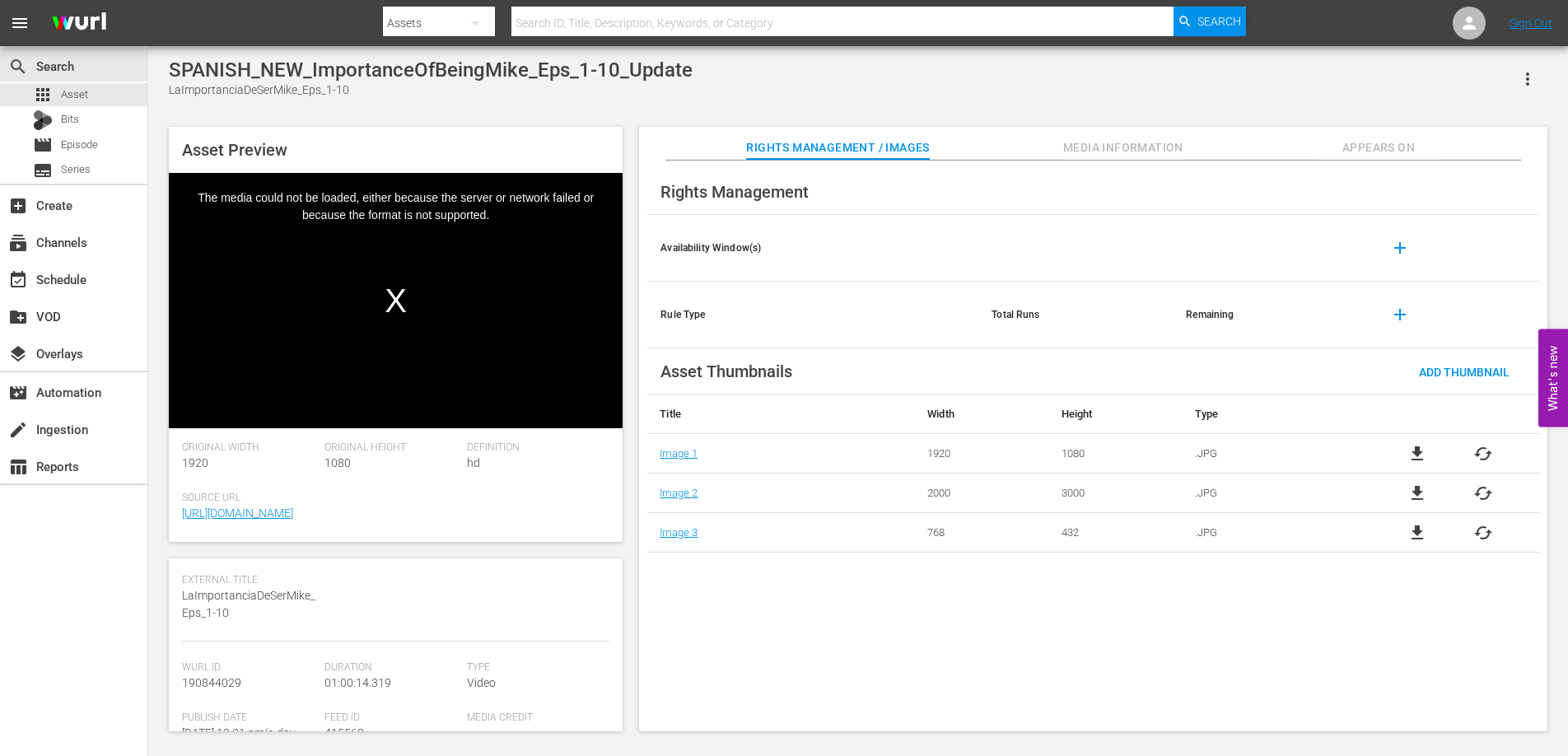
scroll to position [136, 0]
drag, startPoint x: 206, startPoint y: 671, endPoint x: 163, endPoint y: 669, distance: 43.0
click at [163, 669] on div "Asset Preview Video Player is loading. Play Video Play Mute Current Time 00:00:…" at bounding box center [858, 421] width 1395 height 604
copy span "190844029"
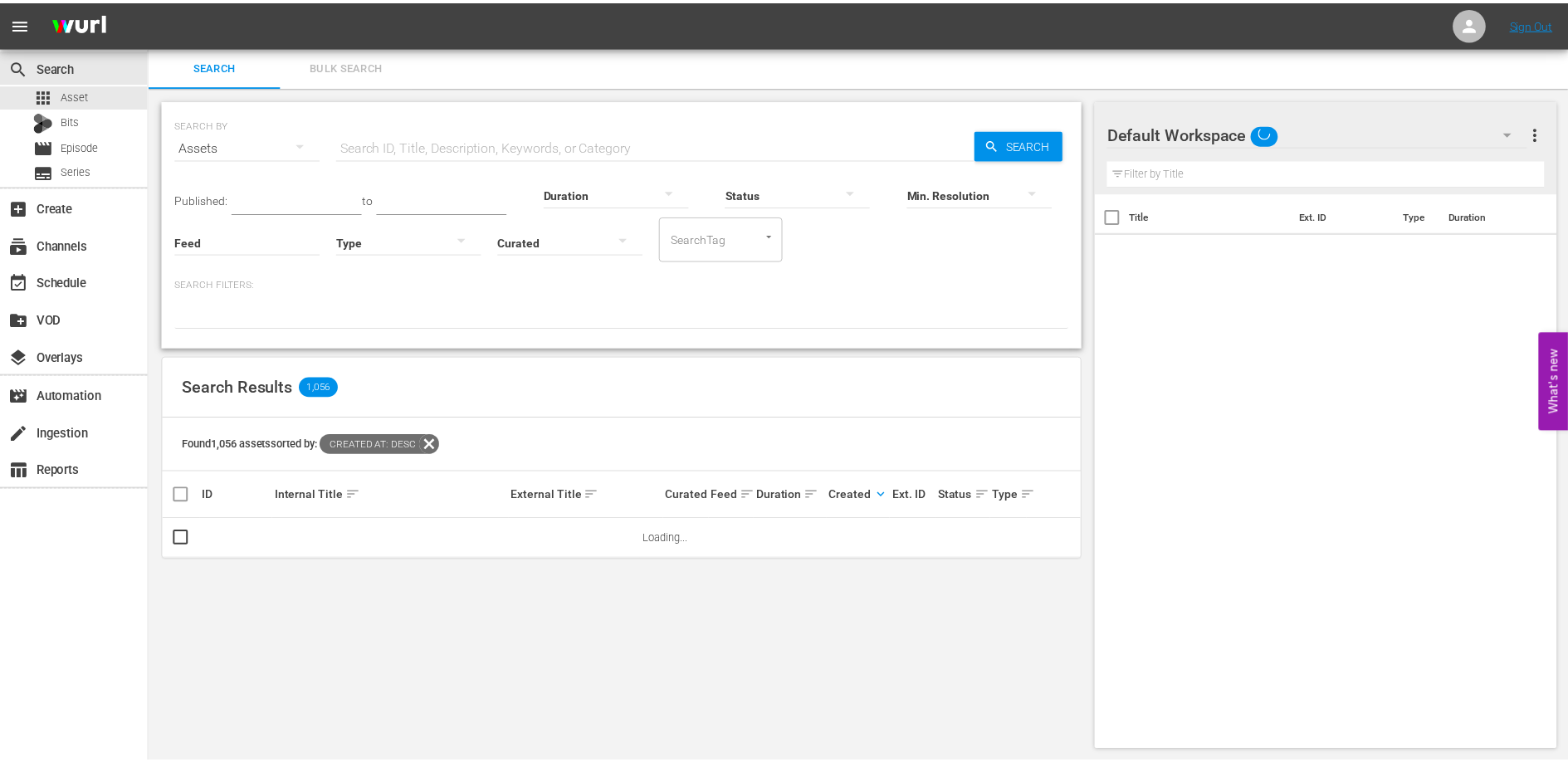
scroll to position [2, 0]
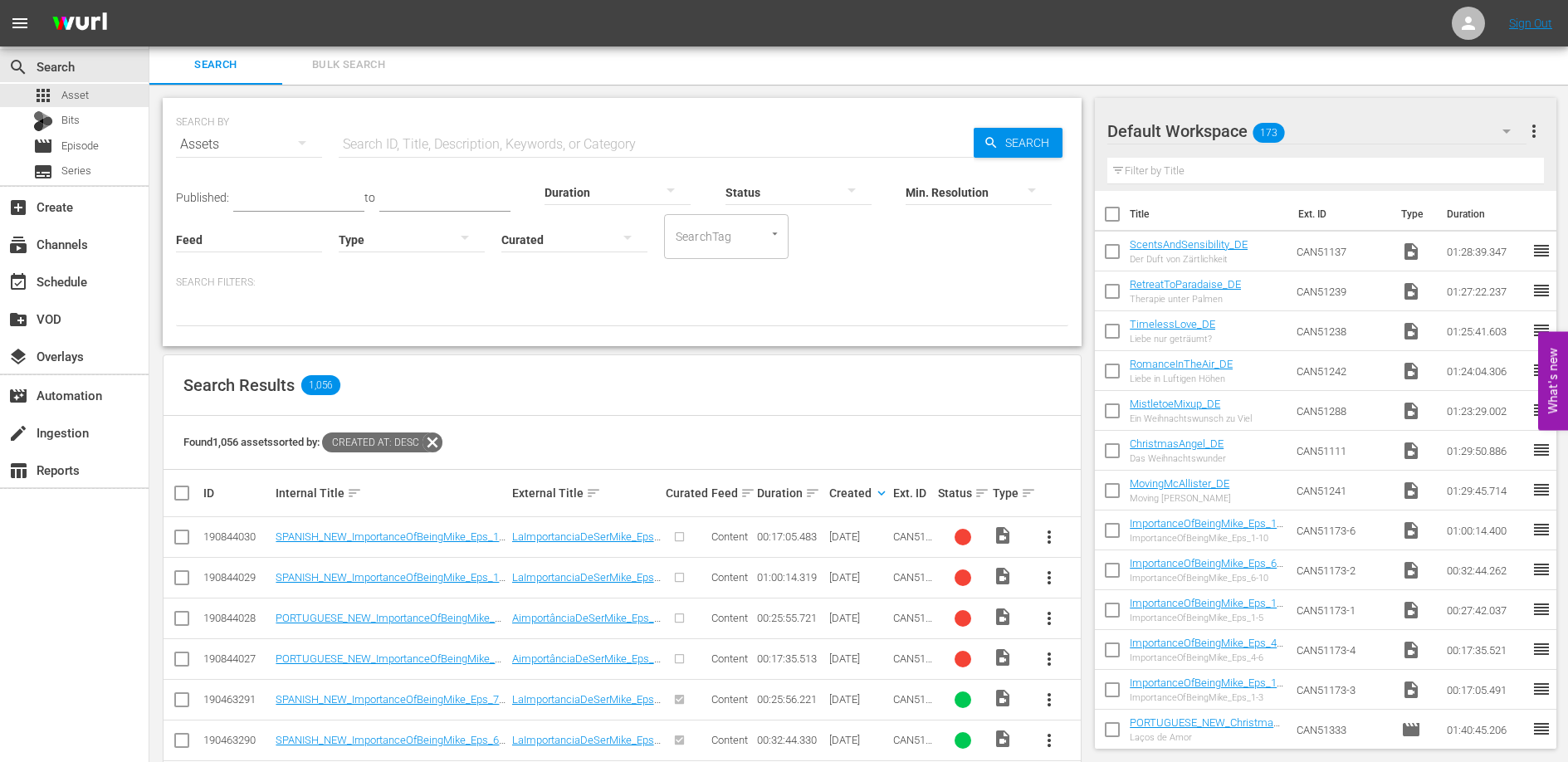
click at [390, 542] on td "SPANISH_NEW_ImportanceOfBeingMike_Eps_1-3_Update" at bounding box center [391, 537] width 235 height 41
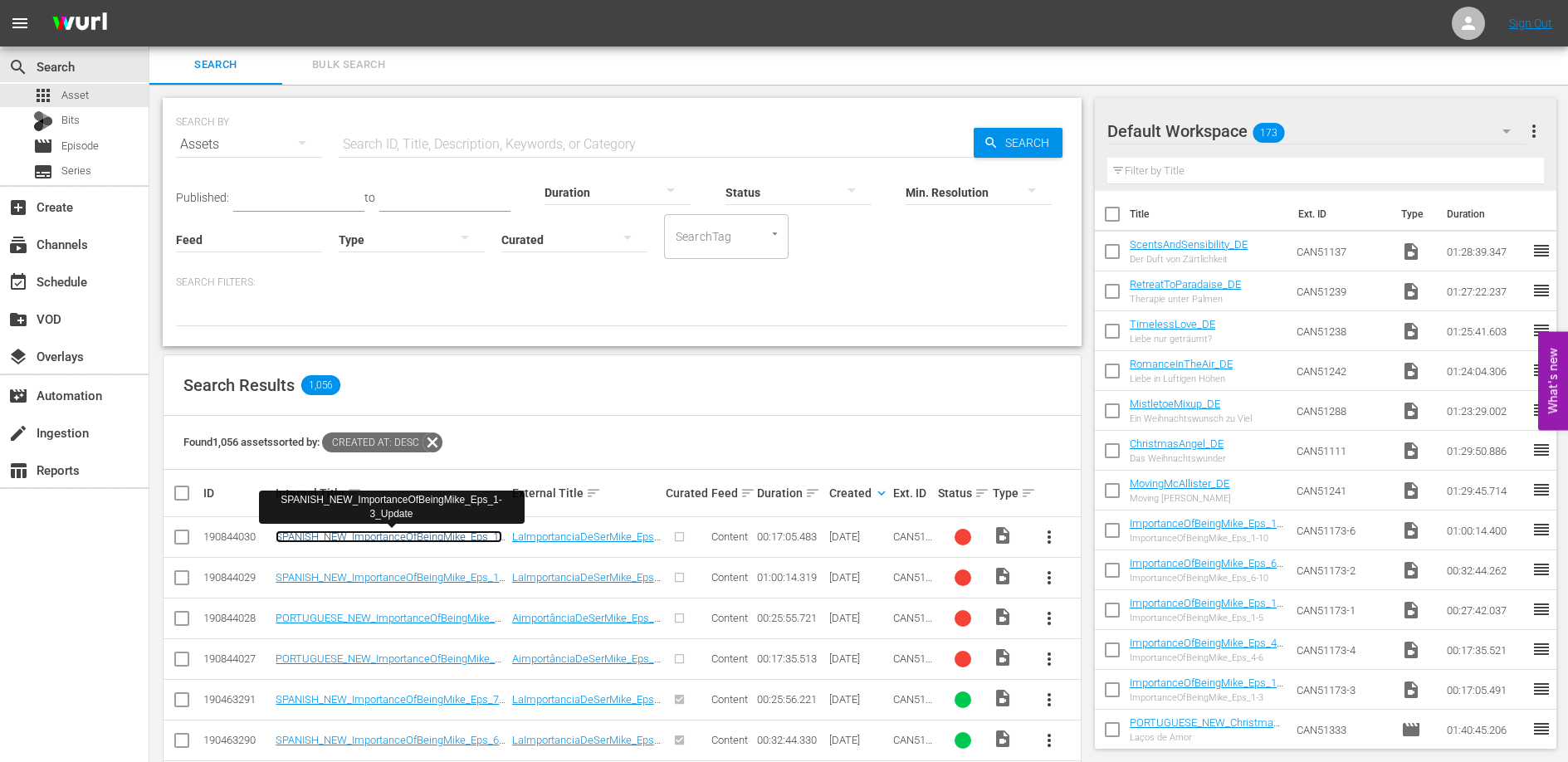
click at [390, 539] on link "SPANISH_NEW_ImportanceOfBeingMike_Eps_1-3_Update" at bounding box center [389, 543] width 227 height 25
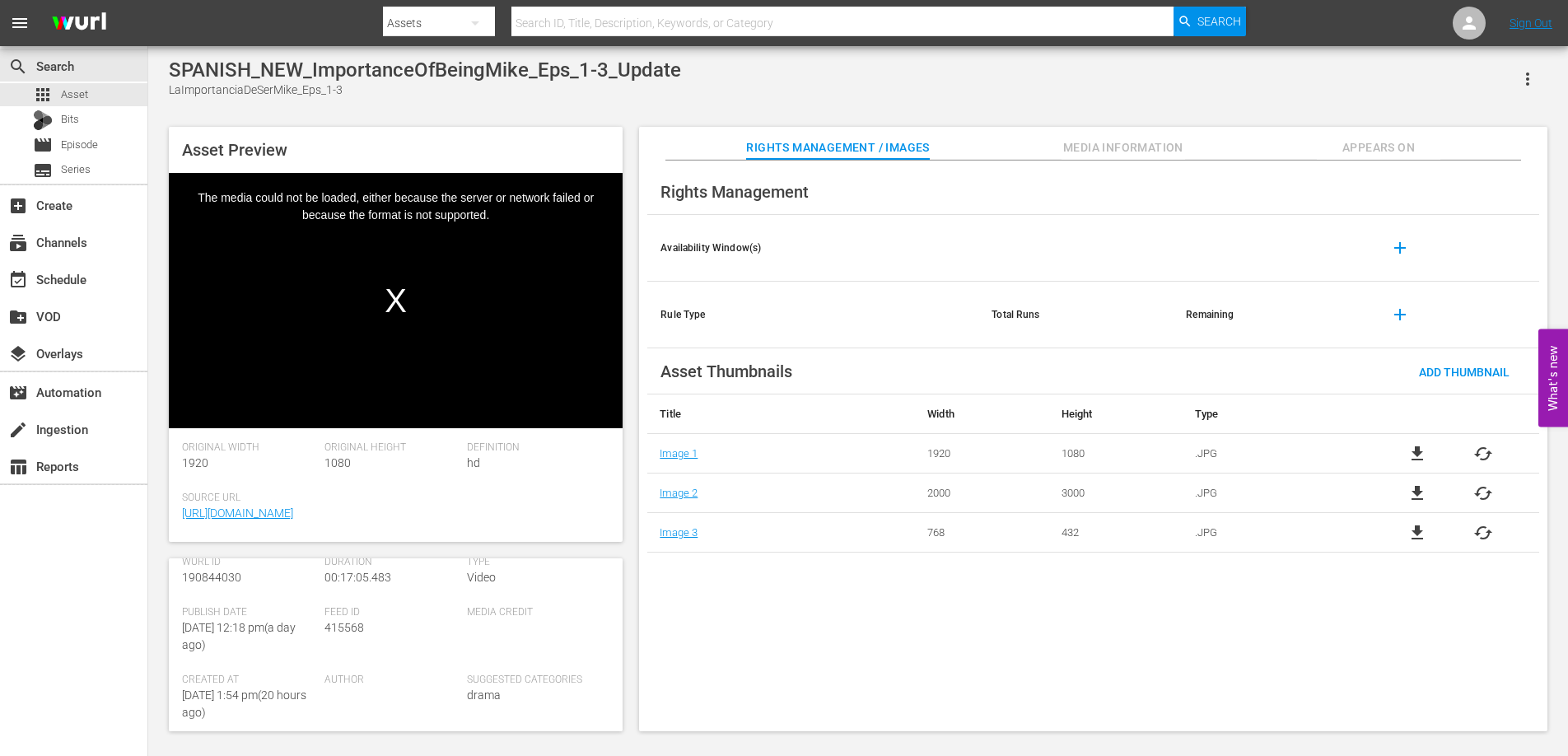
scroll to position [229, 0]
drag, startPoint x: 213, startPoint y: 581, endPoint x: 166, endPoint y: 577, distance: 47.2
click at [166, 577] on div "Asset Preview Video Player is loading. Play Video Play Mute Current Time 00:00:…" at bounding box center [858, 421] width 1395 height 604
copy span "190844030"
